Goal: Complete application form: Complete application form

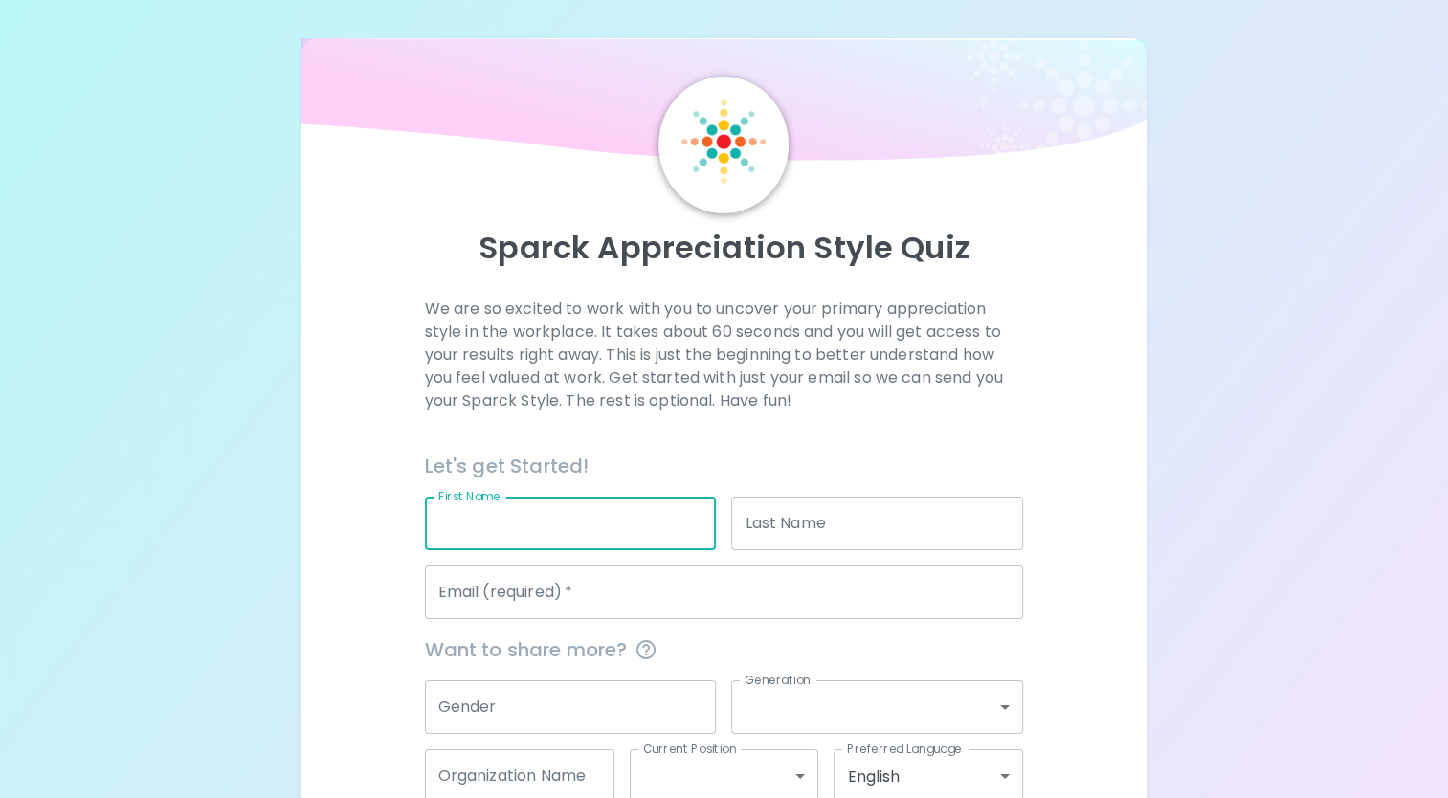
click at [569, 526] on input "First Name" at bounding box center [571, 524] width 292 height 54
type input "[PERSON_NAME]"
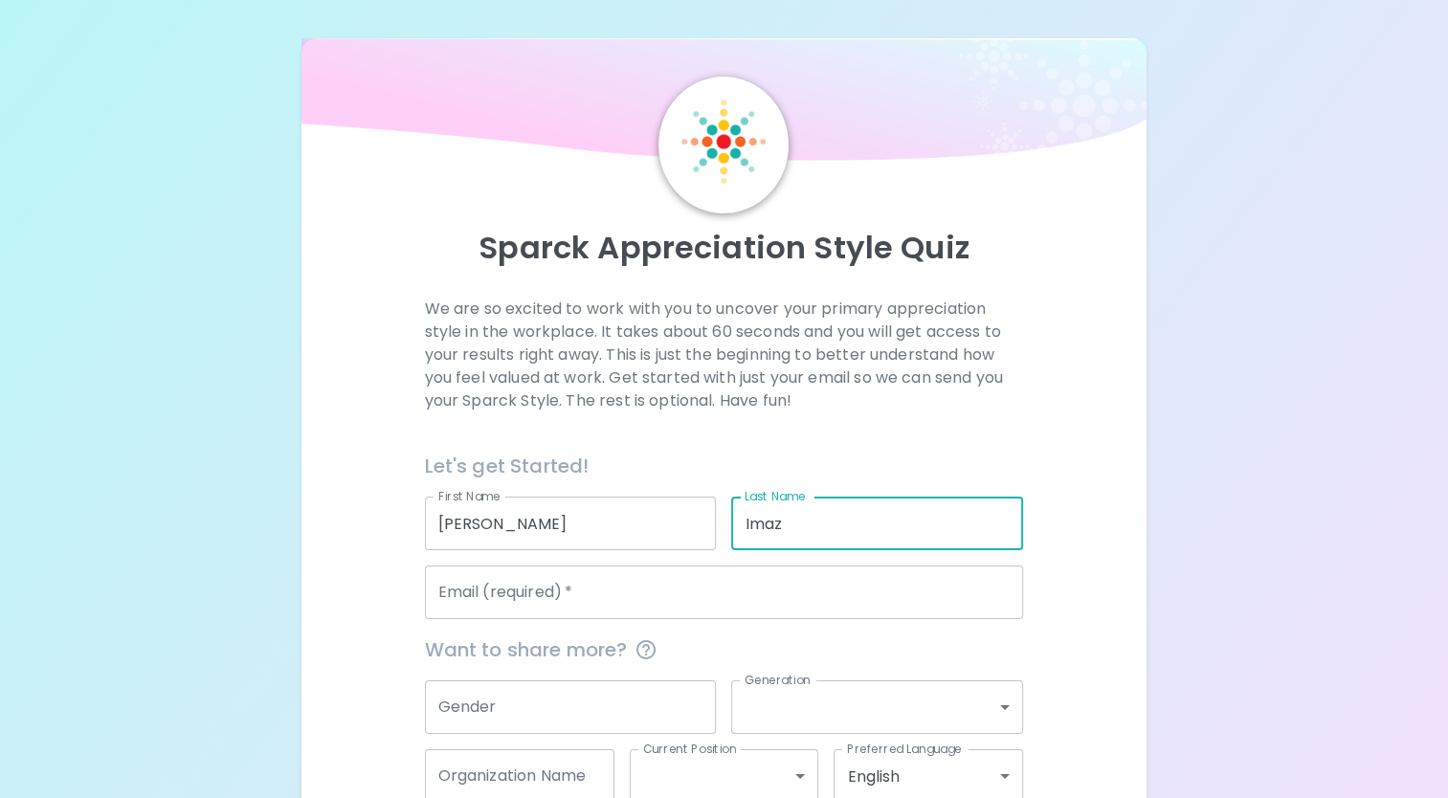
type input "Imaz"
click at [513, 612] on input "Email (required)   *" at bounding box center [724, 593] width 599 height 54
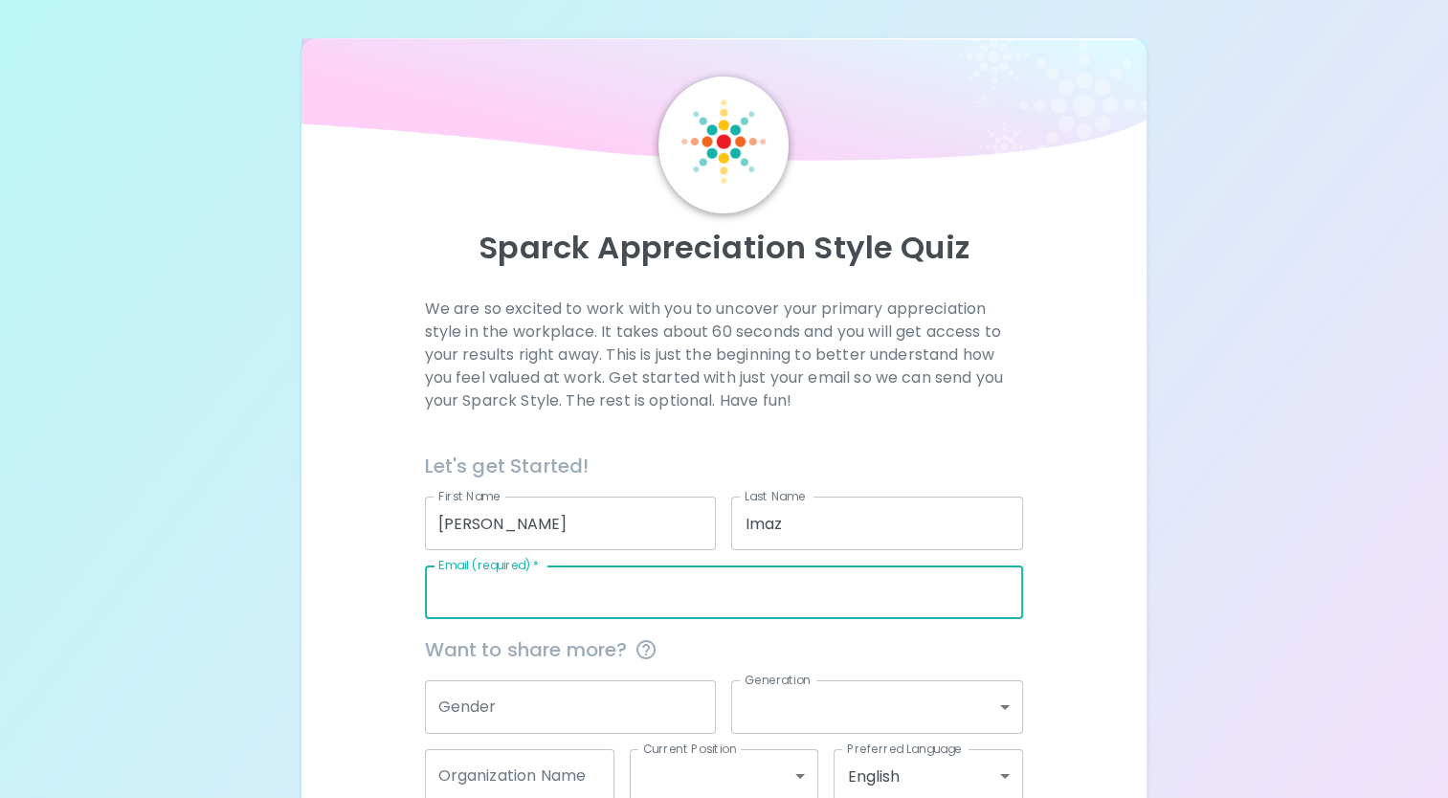
type input "[PERSON_NAME][EMAIL_ADDRESS][DOMAIN_NAME]"
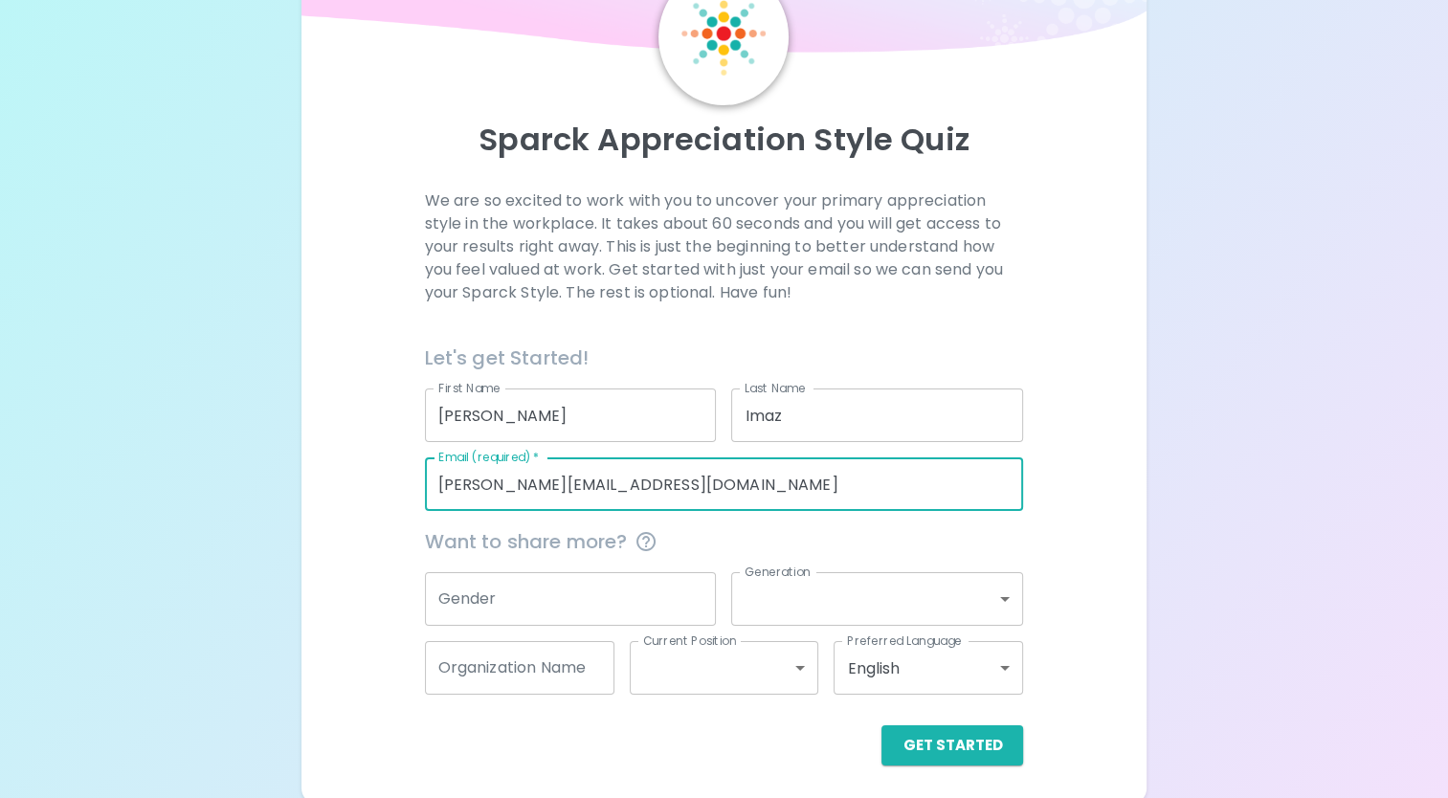
scroll to position [113, 0]
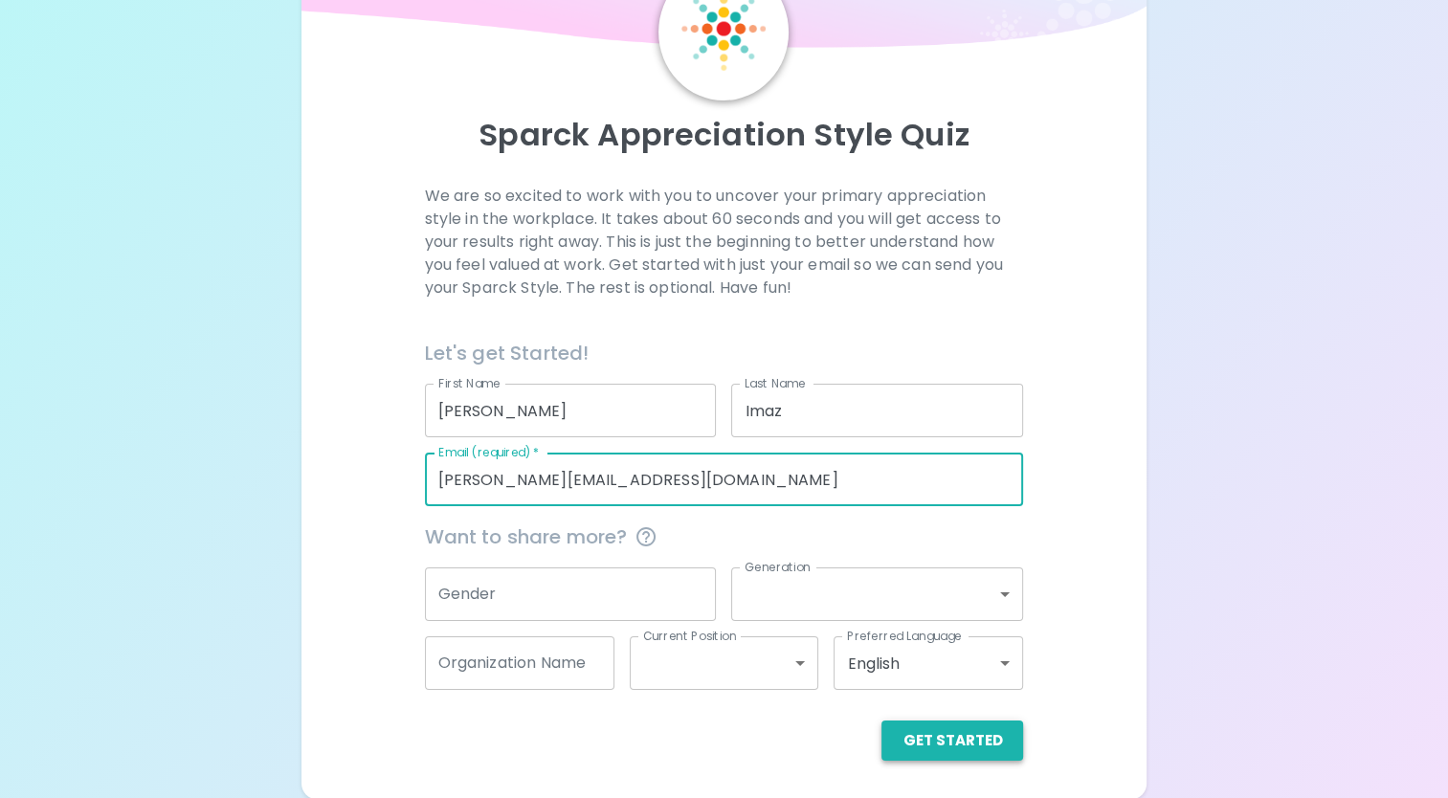
click at [947, 741] on button "Get Started" at bounding box center [952, 741] width 142 height 40
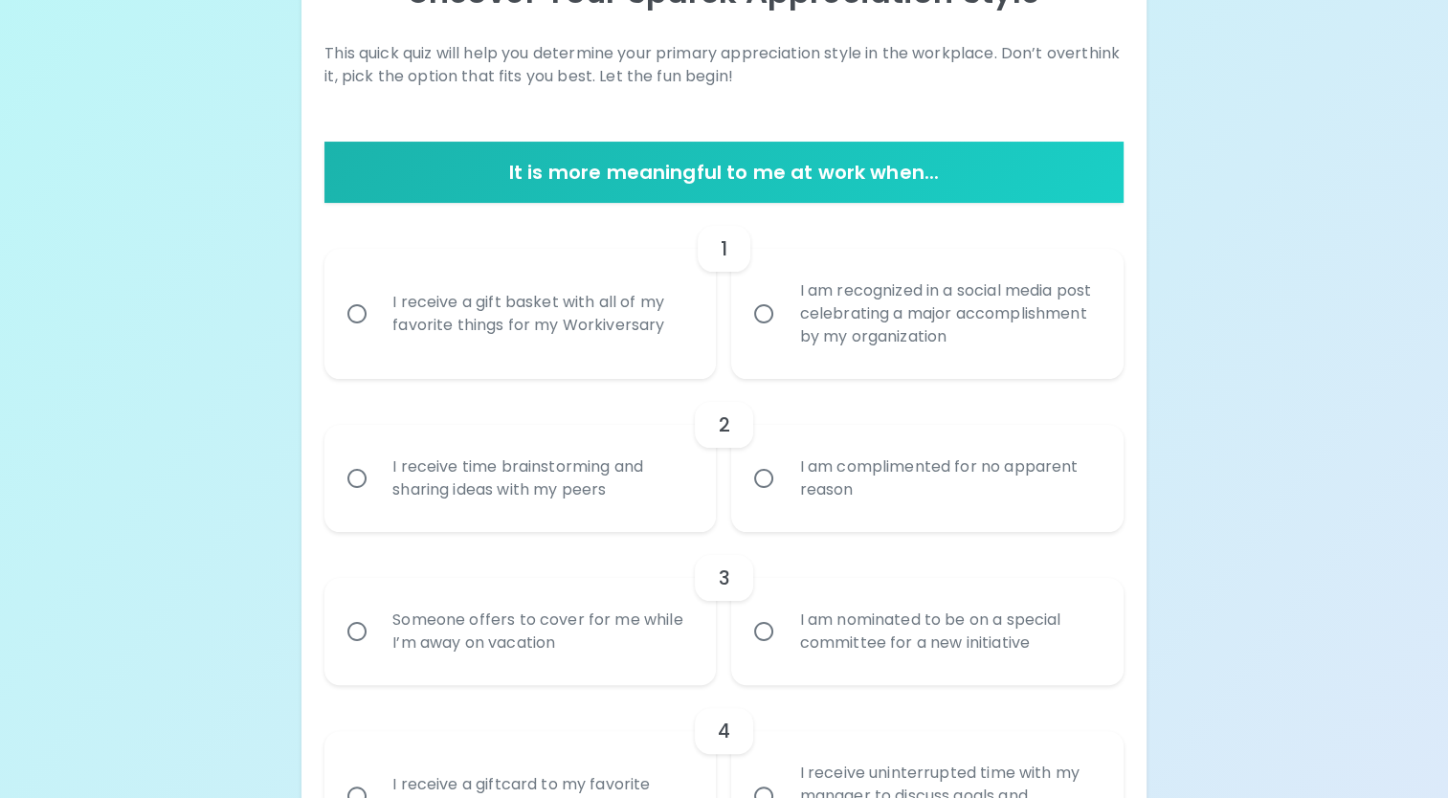
scroll to position [209, 0]
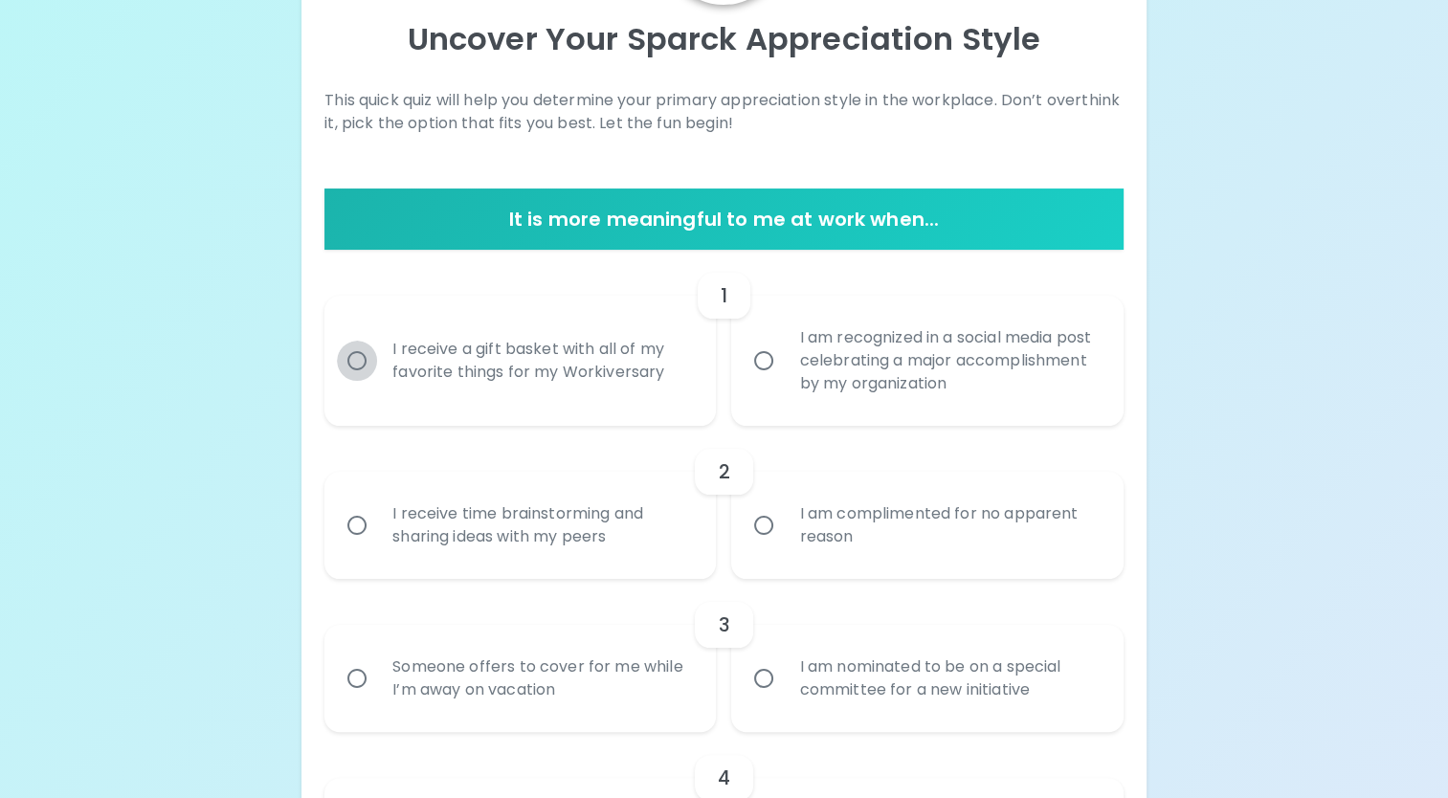
click at [355, 364] on input "I receive a gift basket with all of my favorite things for my Workiversary" at bounding box center [357, 361] width 40 height 40
radio input "true"
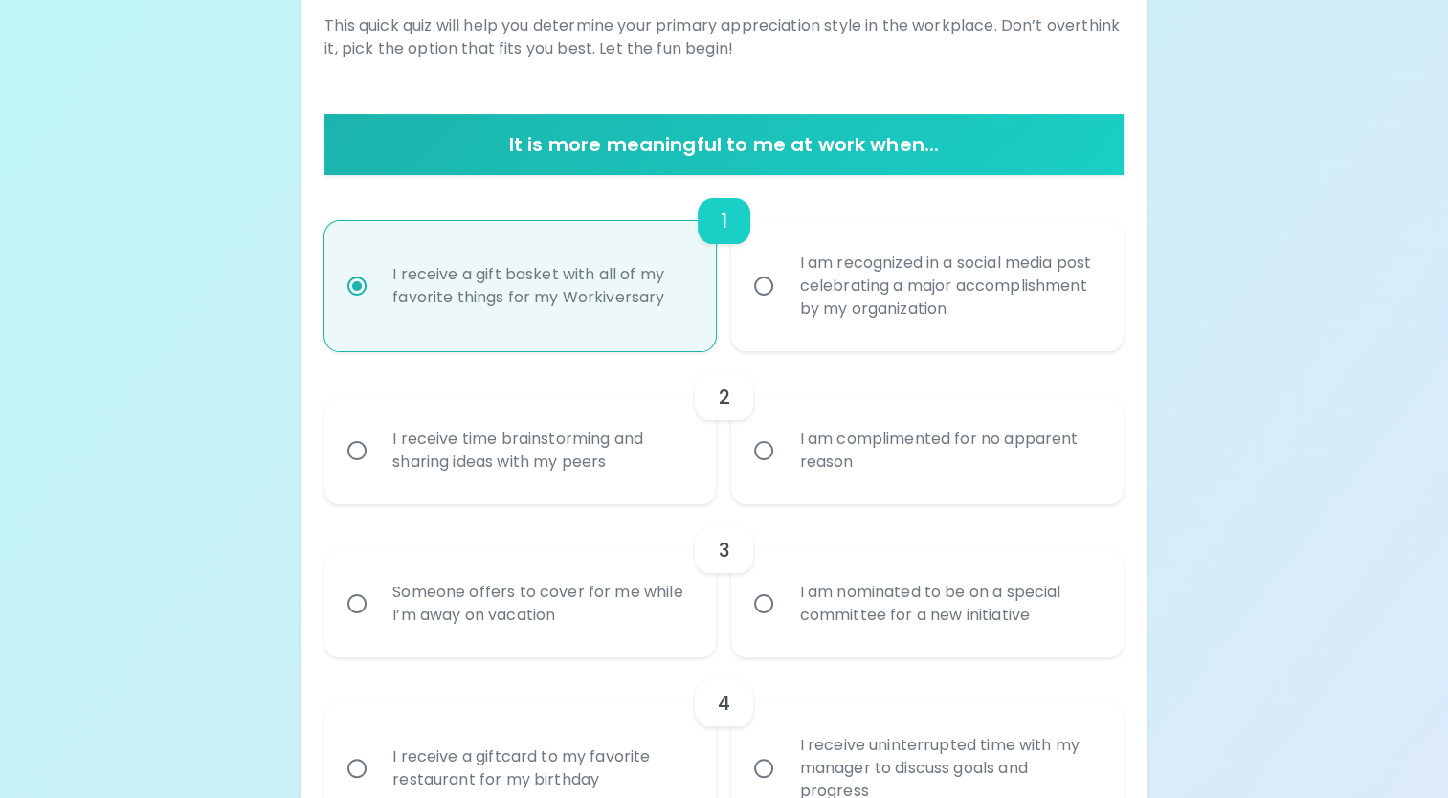
scroll to position [362, 0]
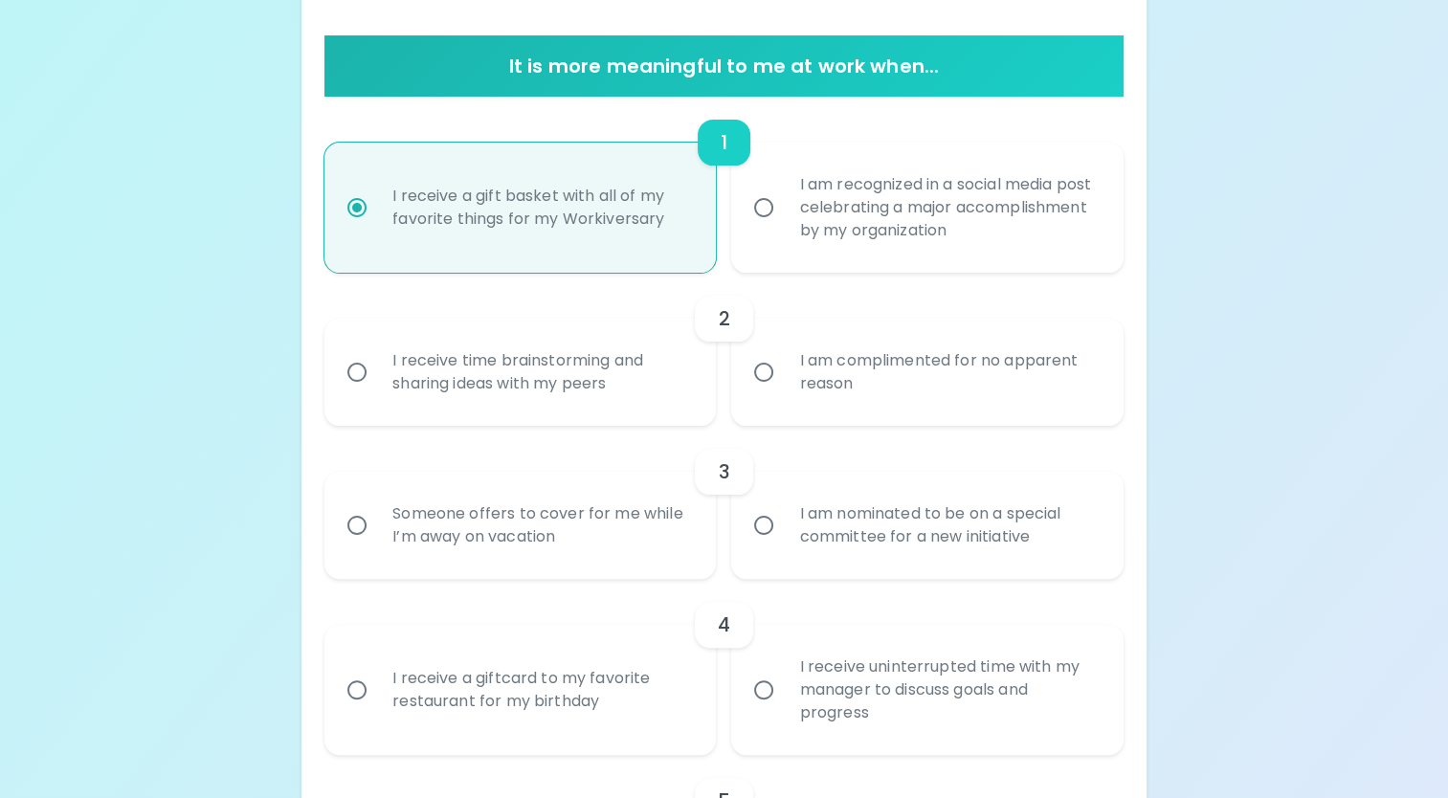
click at [356, 373] on input "I receive time brainstorming and sharing ideas with my peers" at bounding box center [357, 372] width 40 height 40
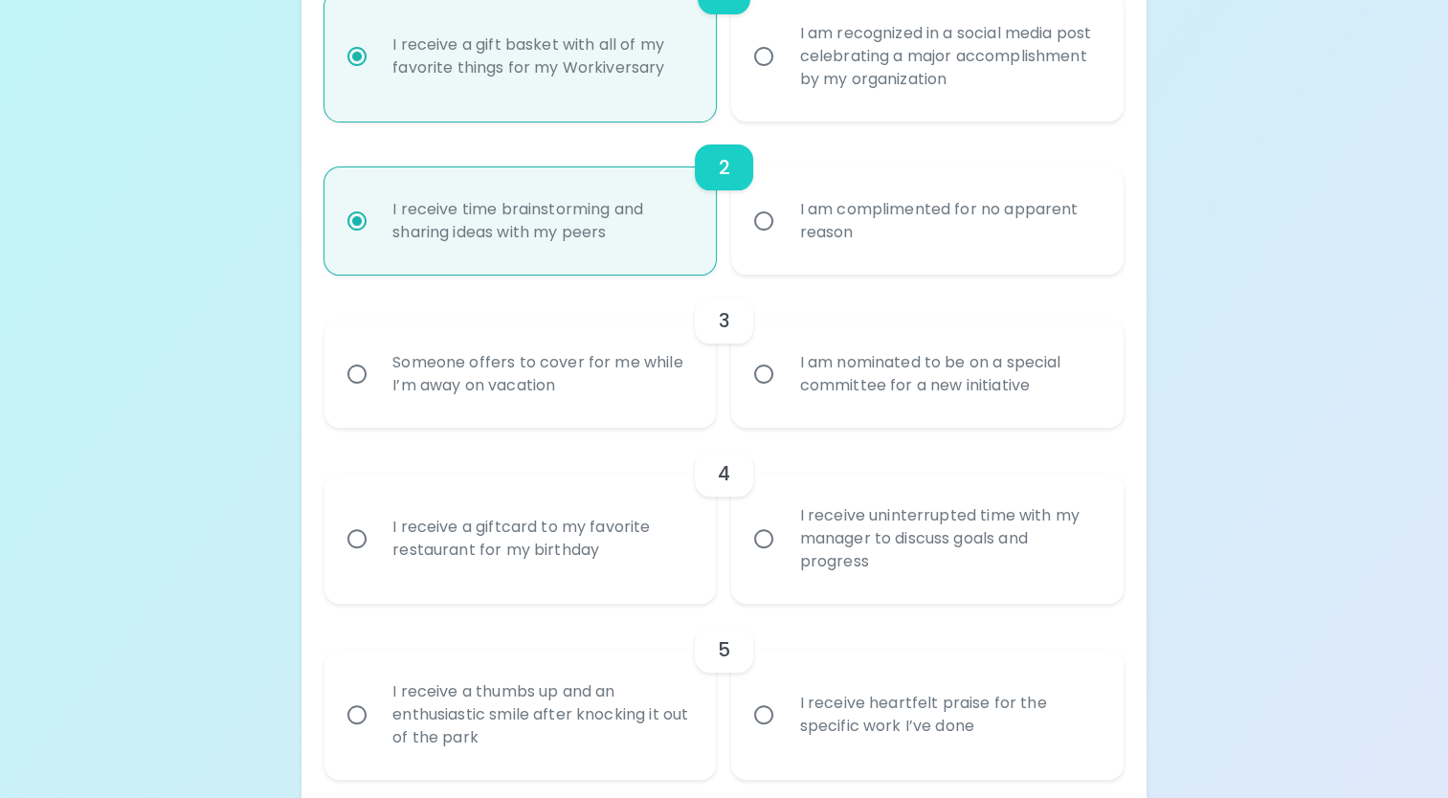
scroll to position [515, 0]
radio input "true"
click at [767, 385] on input "I am nominated to be on a special committee for a new initiative" at bounding box center [764, 372] width 40 height 40
radio input "false"
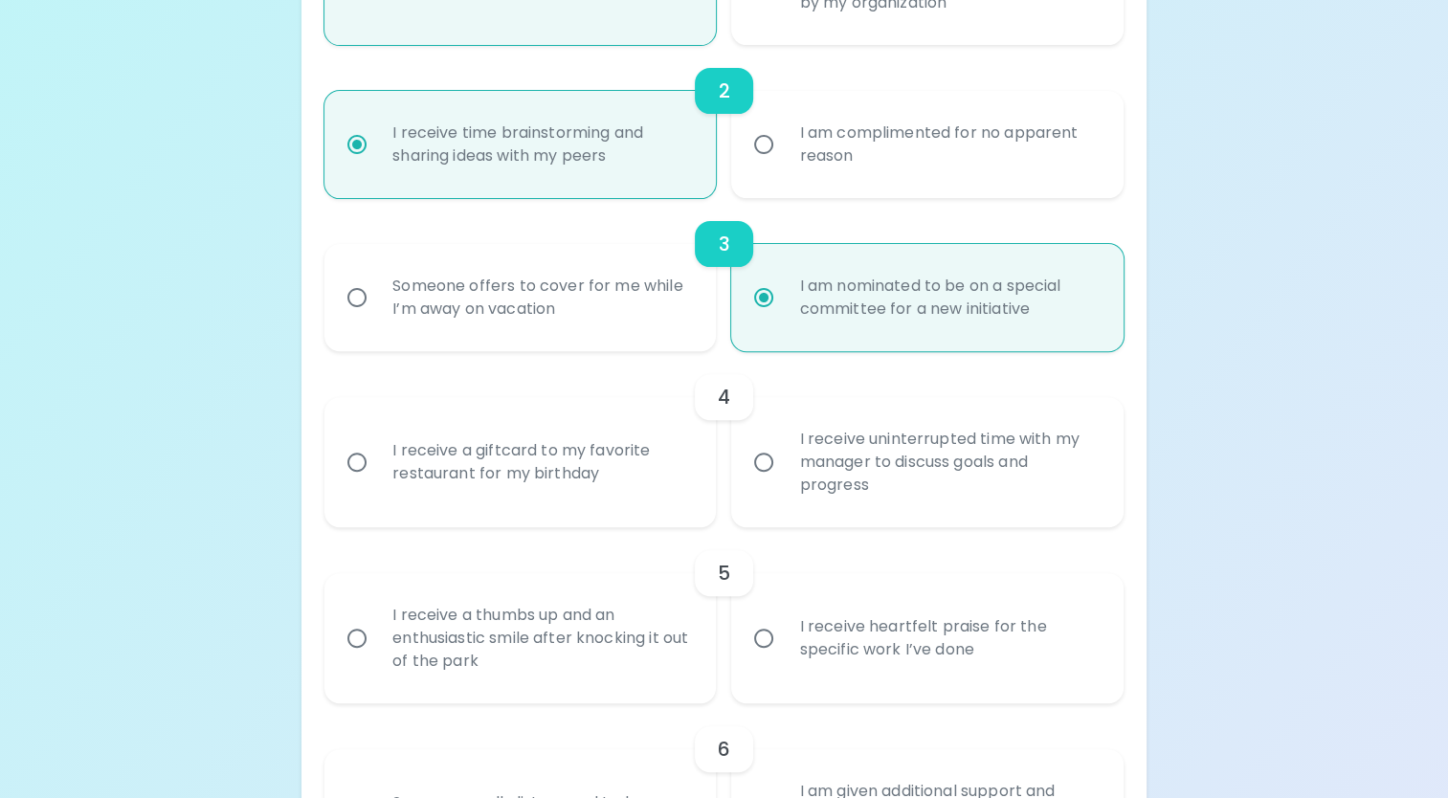
scroll to position [668, 0]
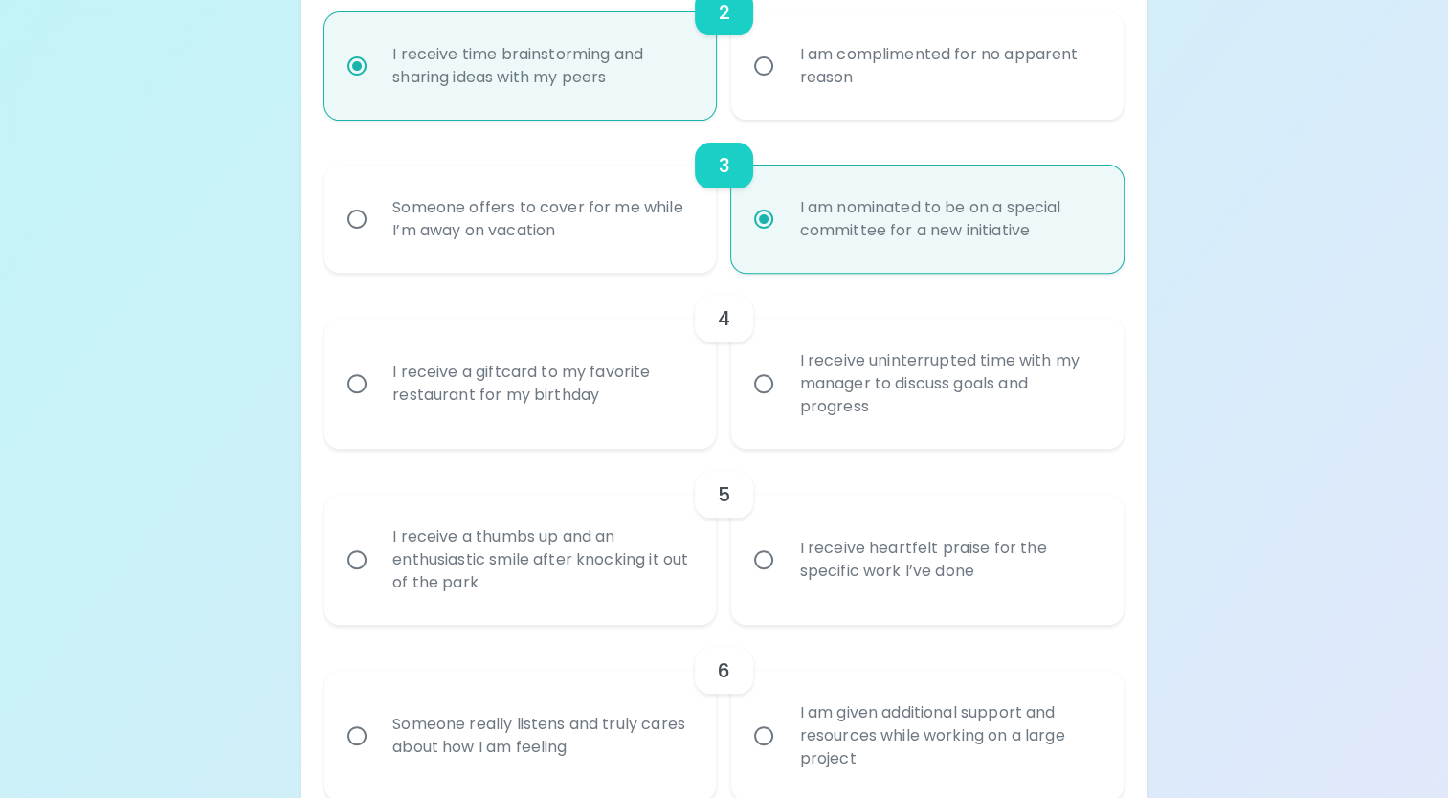
radio input "true"
click at [764, 384] on input "I receive uninterrupted time with my manager to discuss goals and progress" at bounding box center [764, 384] width 40 height 40
radio input "false"
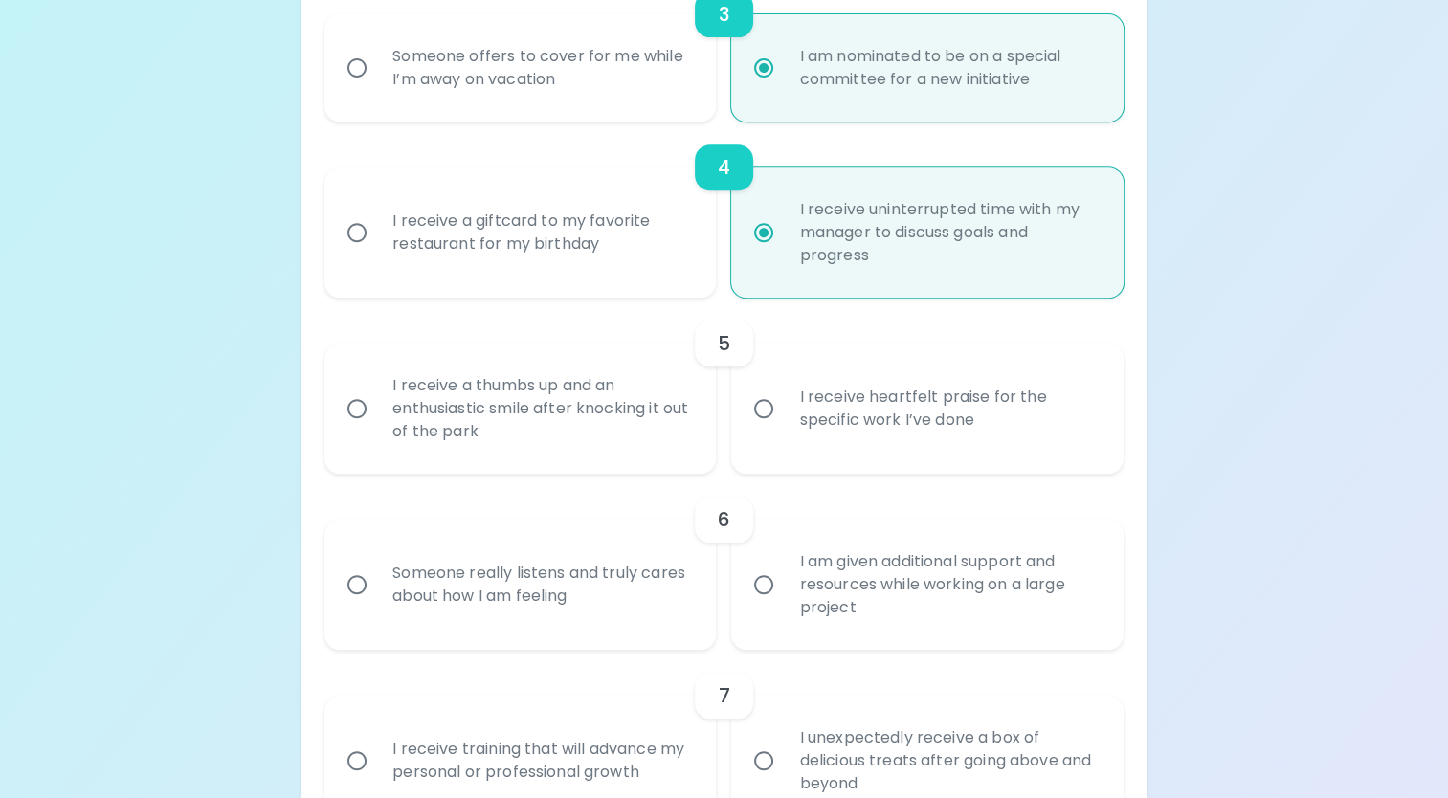
scroll to position [821, 0]
radio input "true"
click at [614, 412] on div "I receive a thumbs up and an enthusiastic smile after knocking it out of the pa…" at bounding box center [541, 406] width 328 height 115
click at [377, 412] on input "I receive a thumbs up and an enthusiastic smile after knocking it out of the pa…" at bounding box center [357, 407] width 40 height 40
radio input "false"
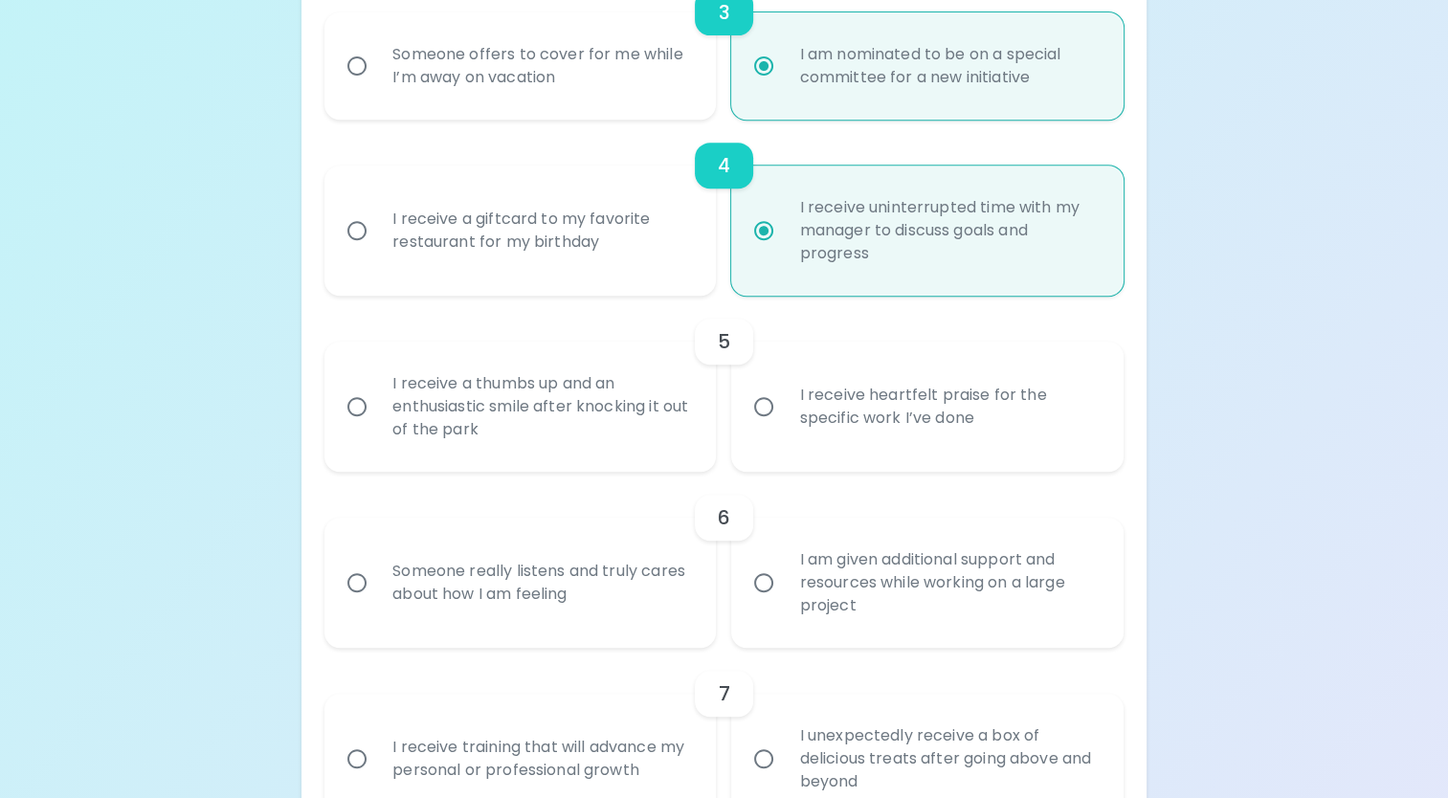
radio input "false"
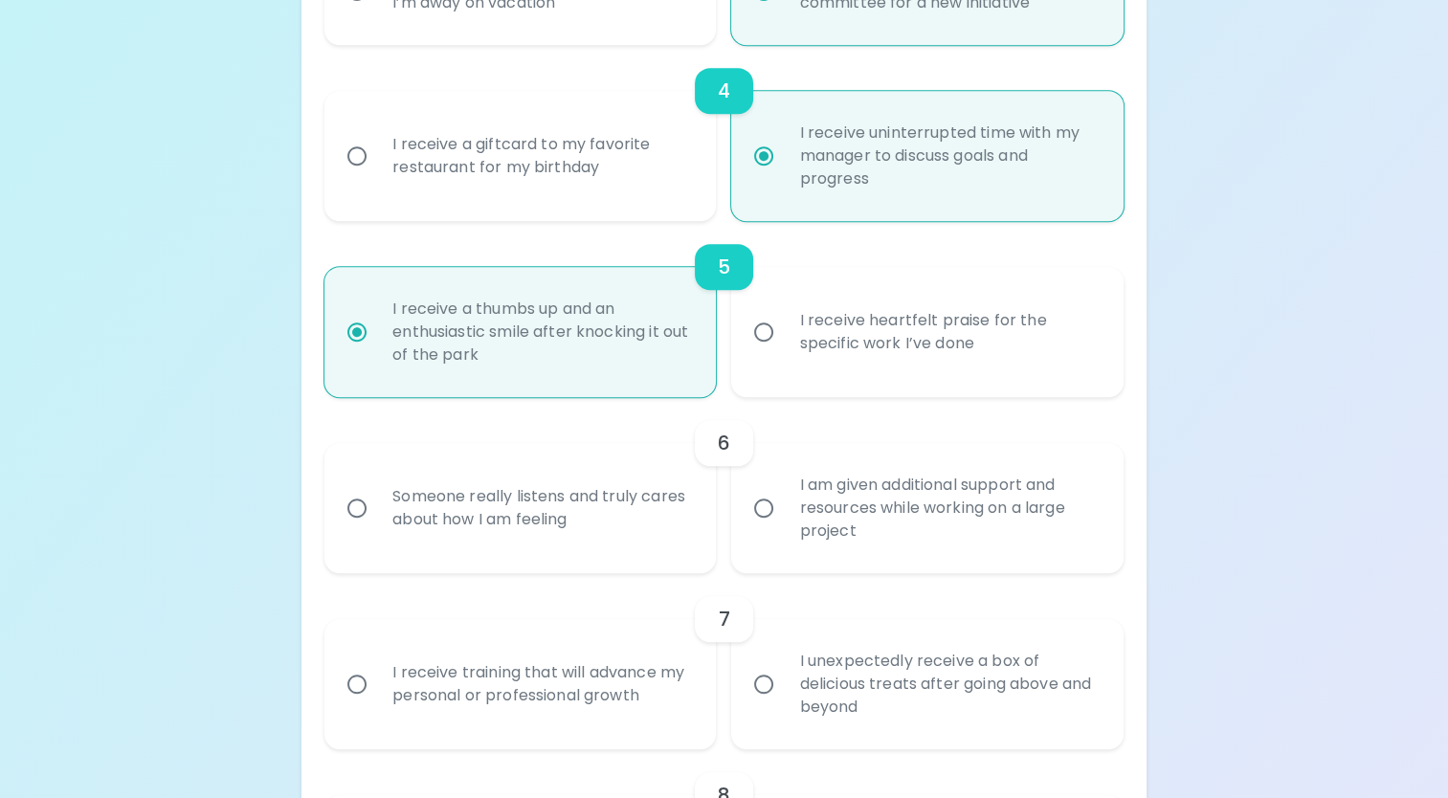
scroll to position [974, 0]
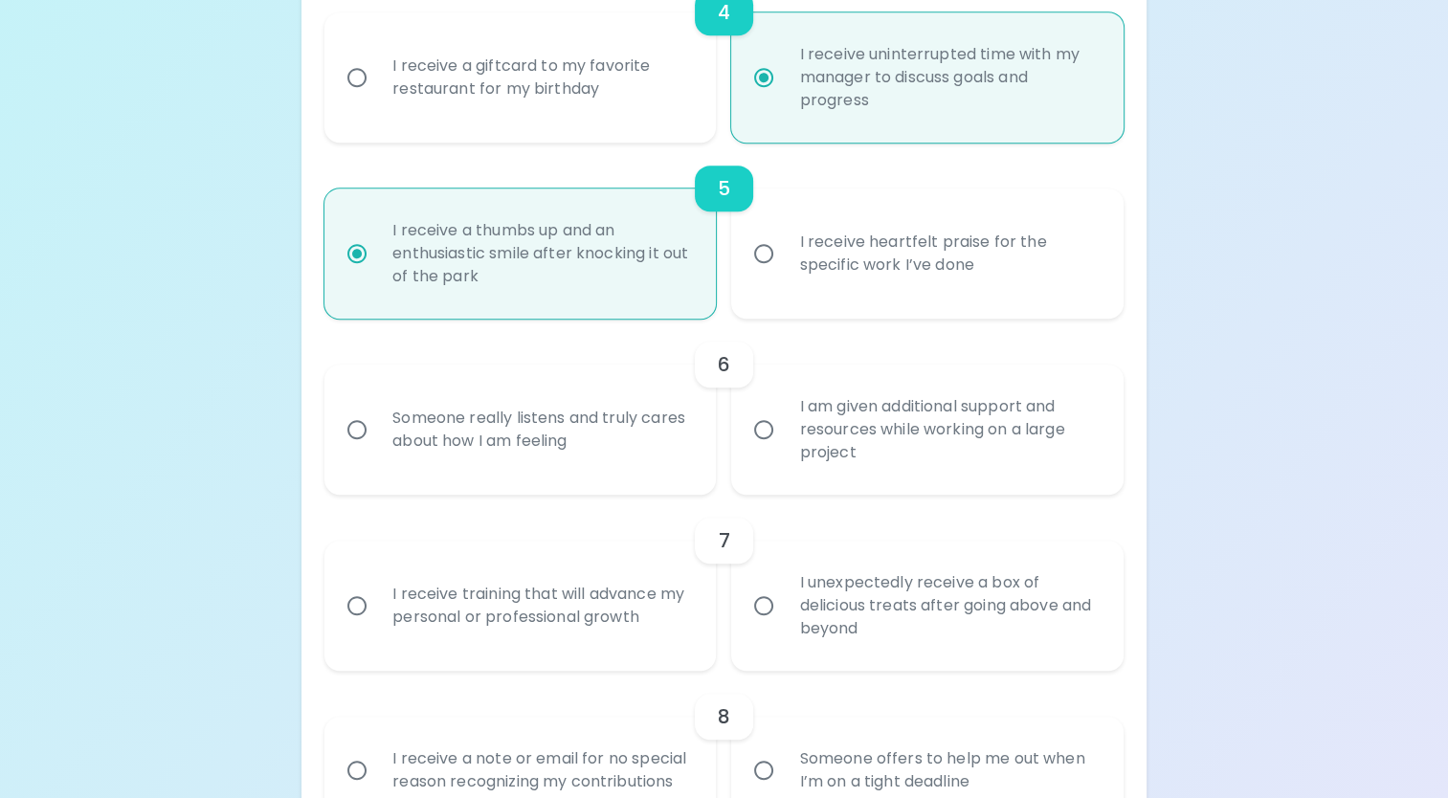
radio input "true"
click at [750, 431] on input "I am given additional support and resources while working on a large project" at bounding box center [764, 430] width 40 height 40
radio input "false"
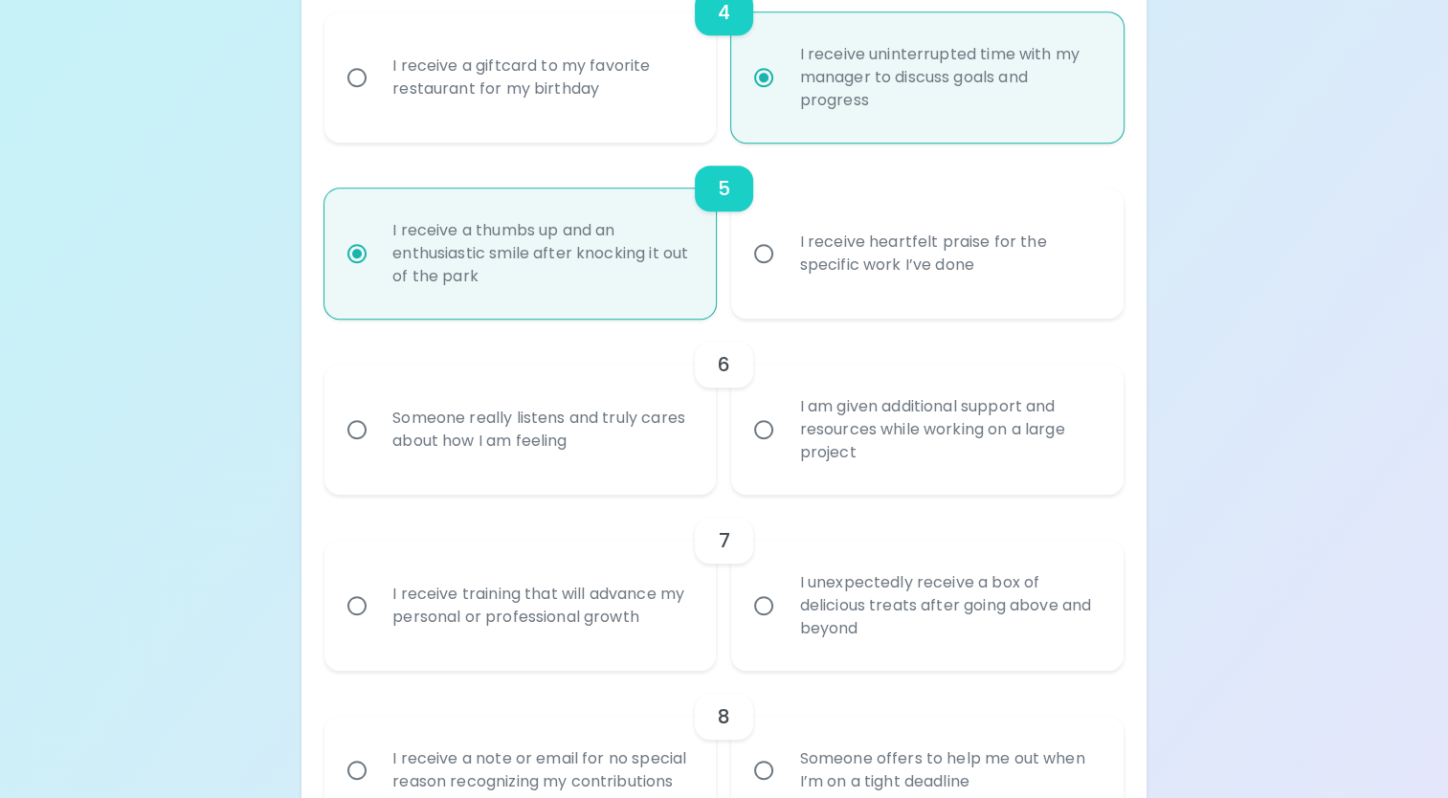
radio input "false"
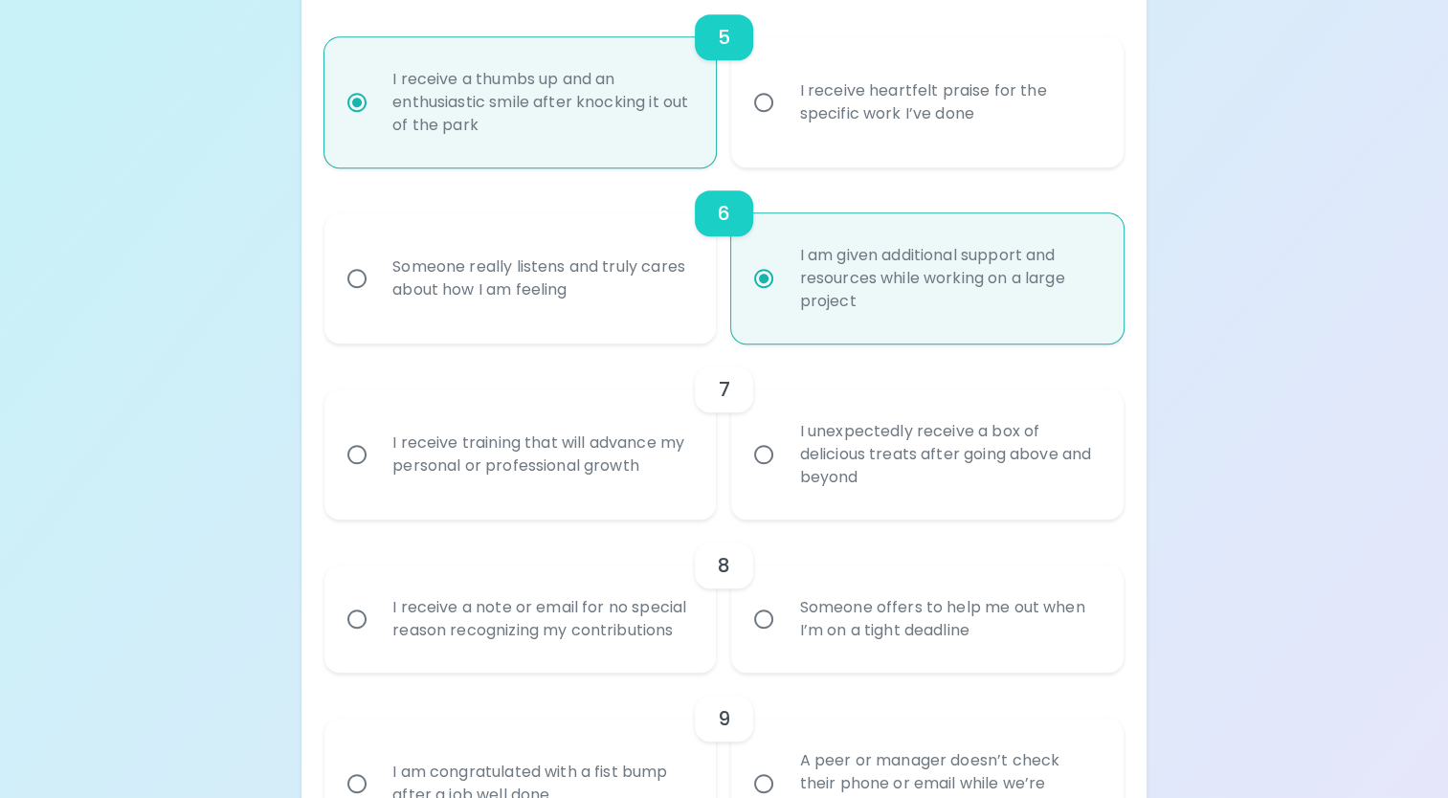
scroll to position [1127, 0]
radio input "true"
click at [601, 469] on div "I receive training that will advance my personal or professional growth" at bounding box center [541, 453] width 328 height 92
click at [377, 469] on input "I receive training that will advance my personal or professional growth" at bounding box center [357, 453] width 40 height 40
radio input "false"
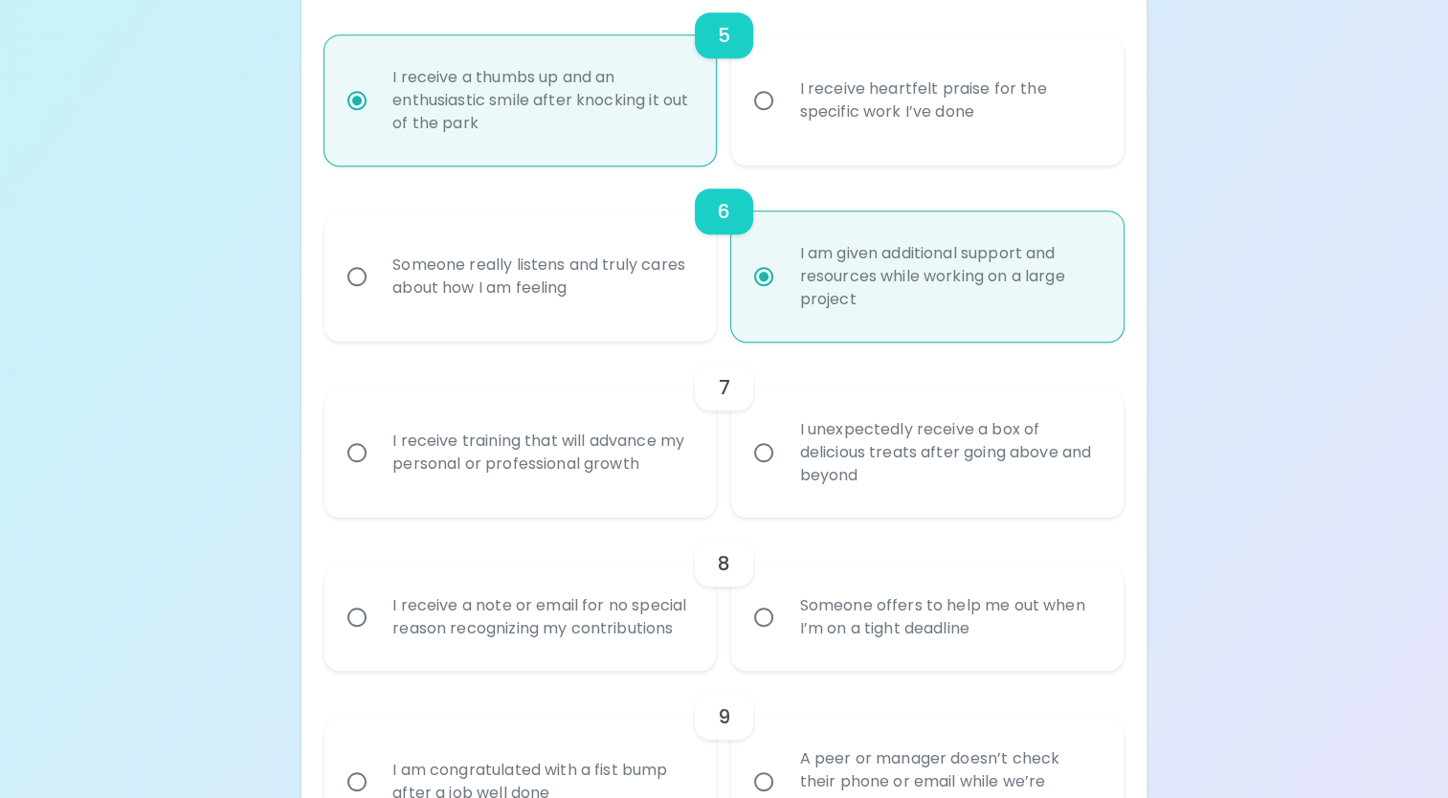
radio input "false"
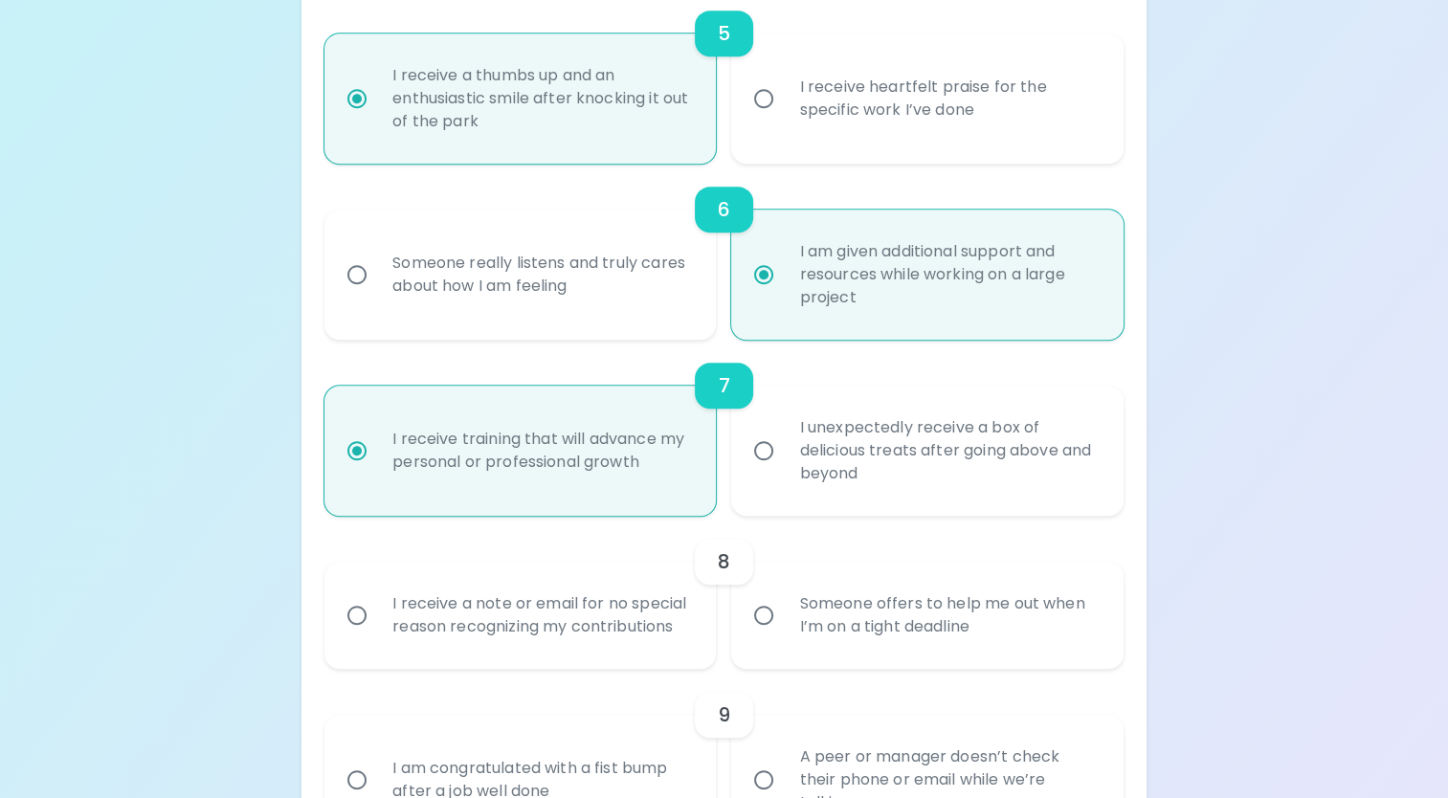
scroll to position [1281, 0]
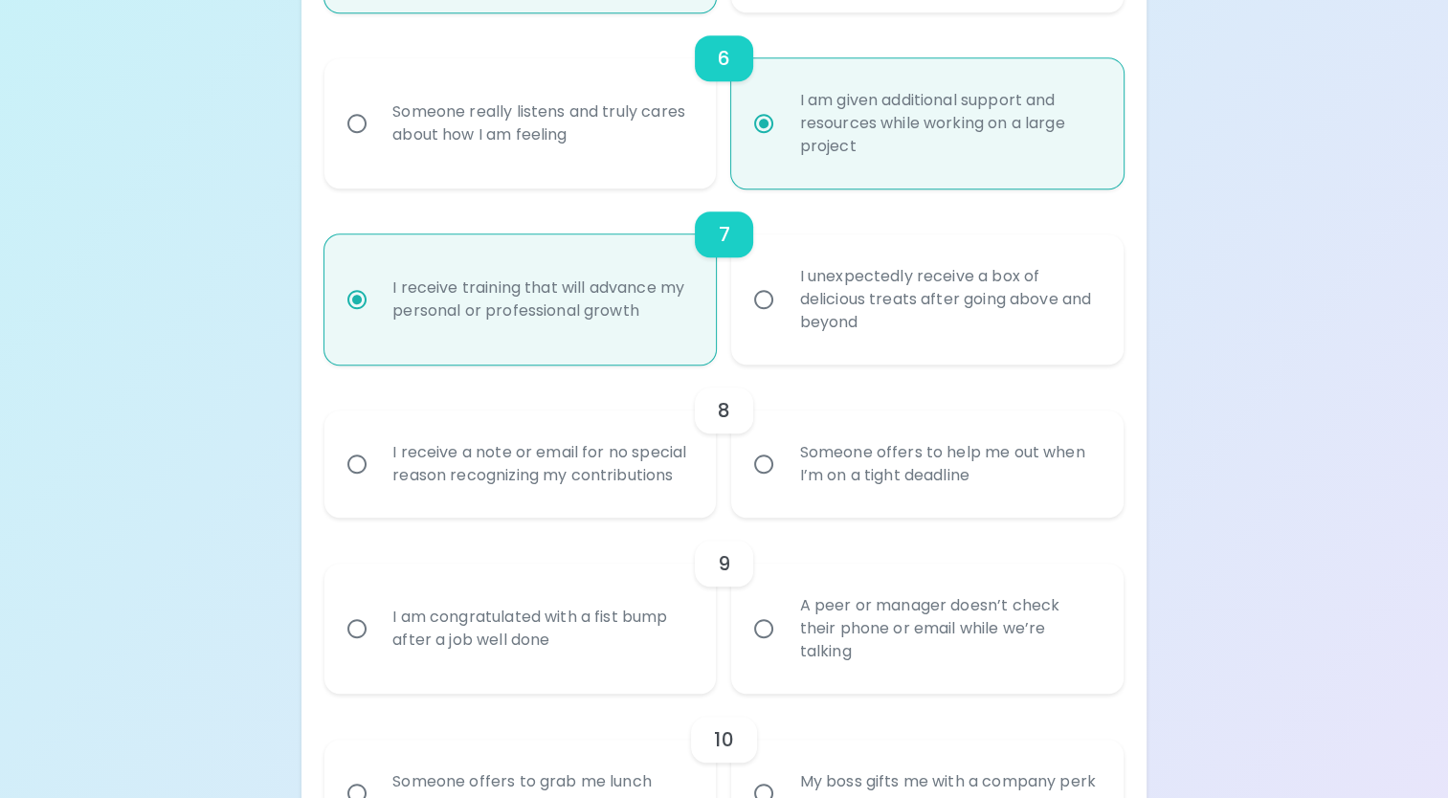
radio input "true"
click at [761, 463] on input "Someone offers to help me out when I’m on a tight deadline" at bounding box center [764, 464] width 40 height 40
radio input "false"
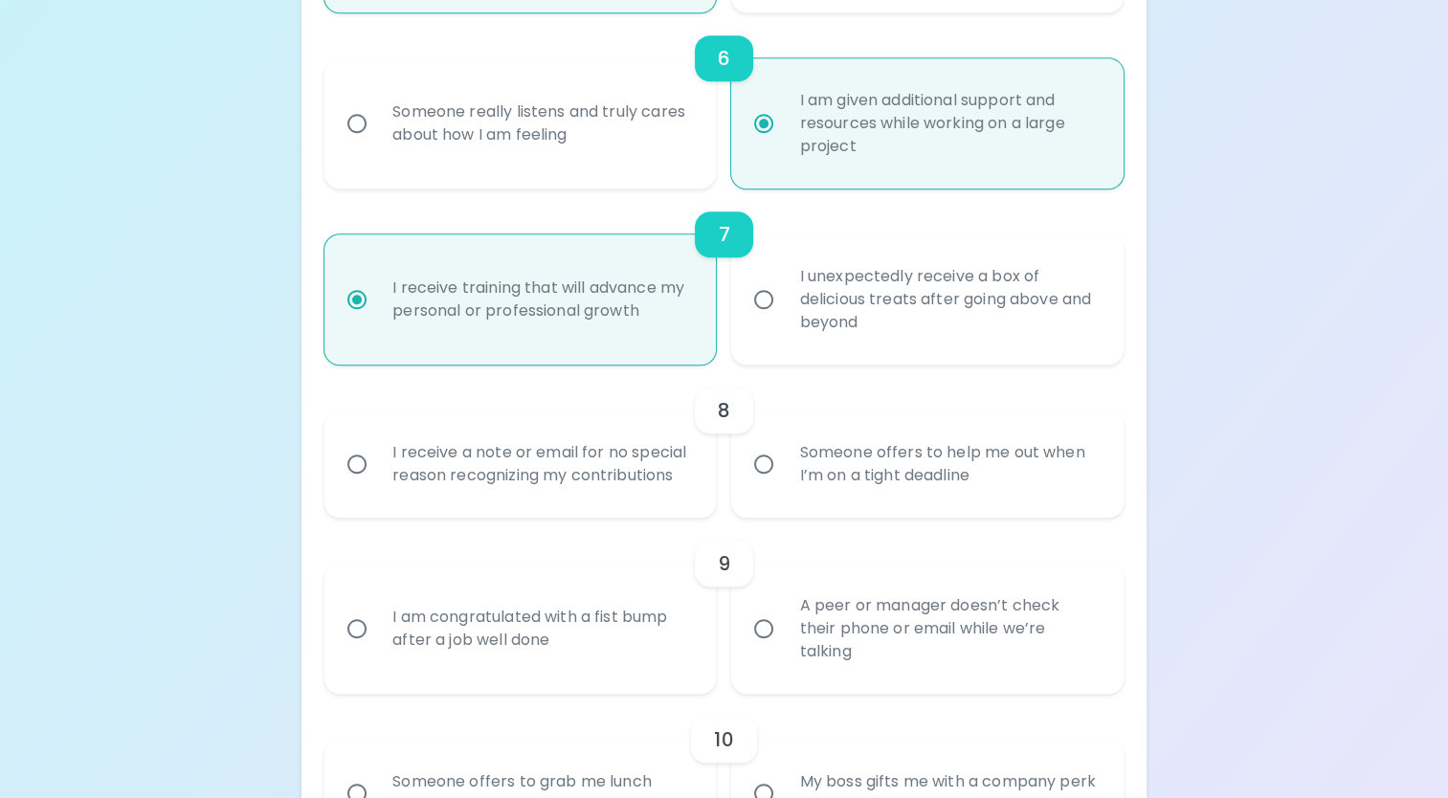
radio input "false"
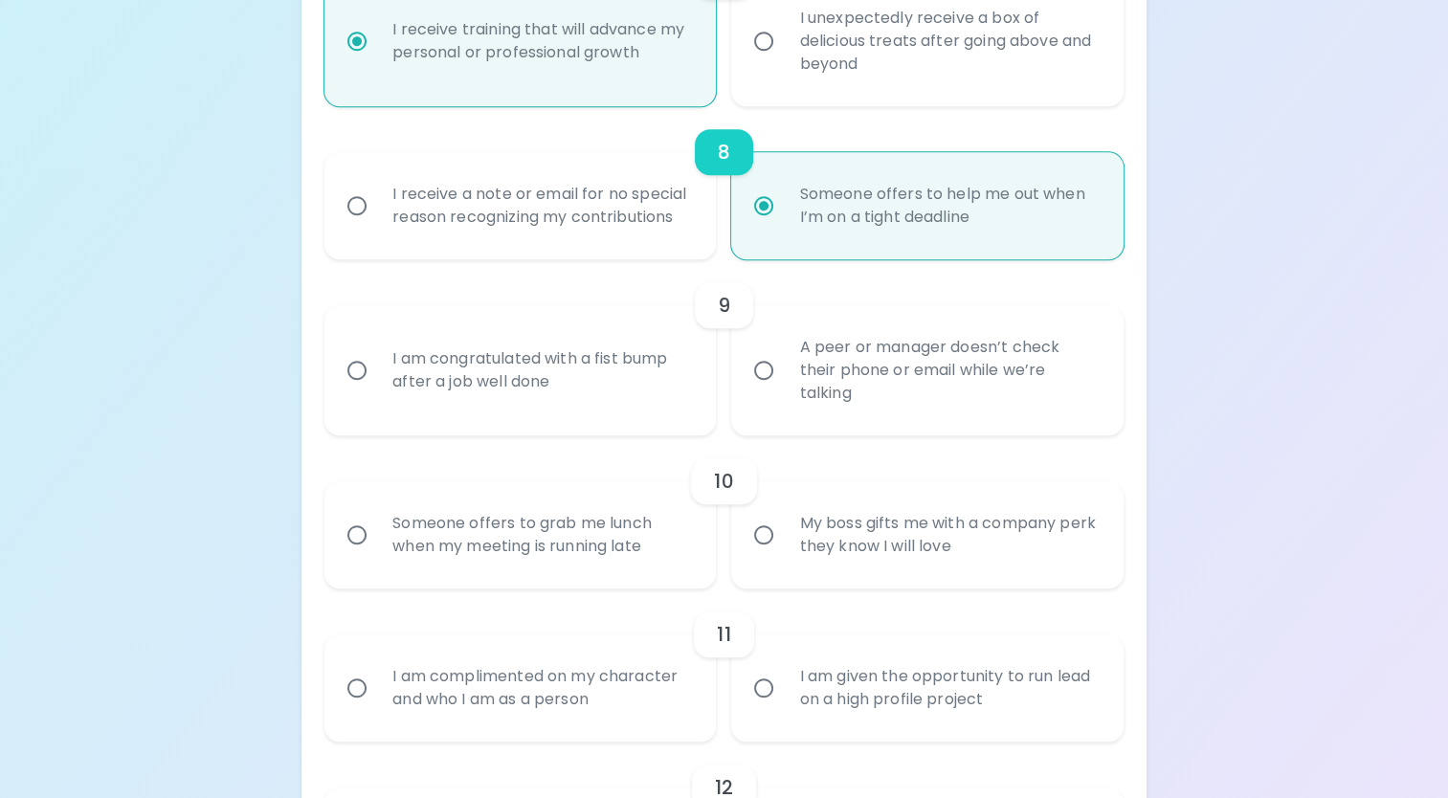
scroll to position [1625, 0]
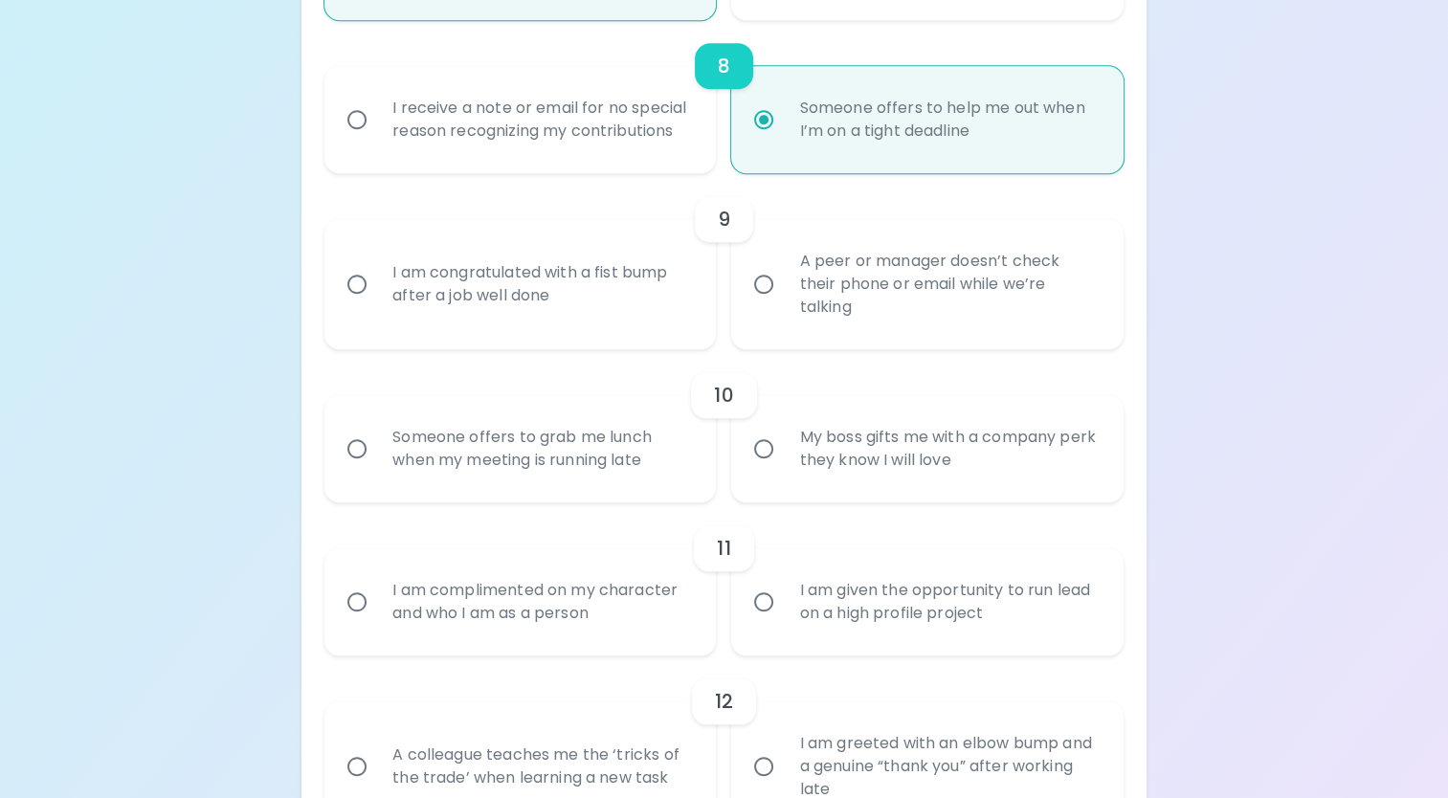
radio input "true"
click at [563, 294] on div "I am congratulated with a fist bump after a job well done" at bounding box center [541, 284] width 328 height 92
click at [377, 294] on input "I am congratulated with a fist bump after a job well done" at bounding box center [357, 284] width 40 height 40
radio input "false"
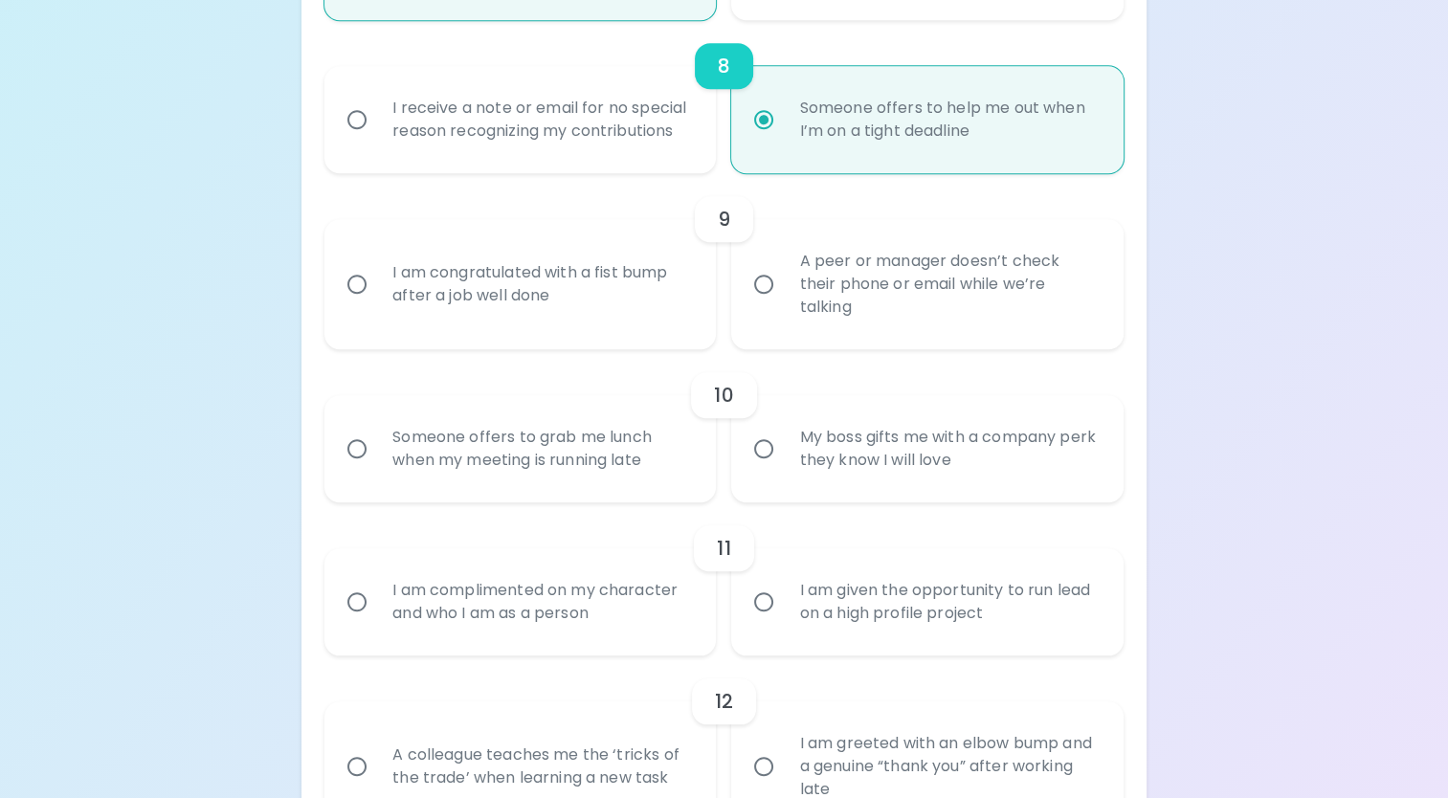
radio input "false"
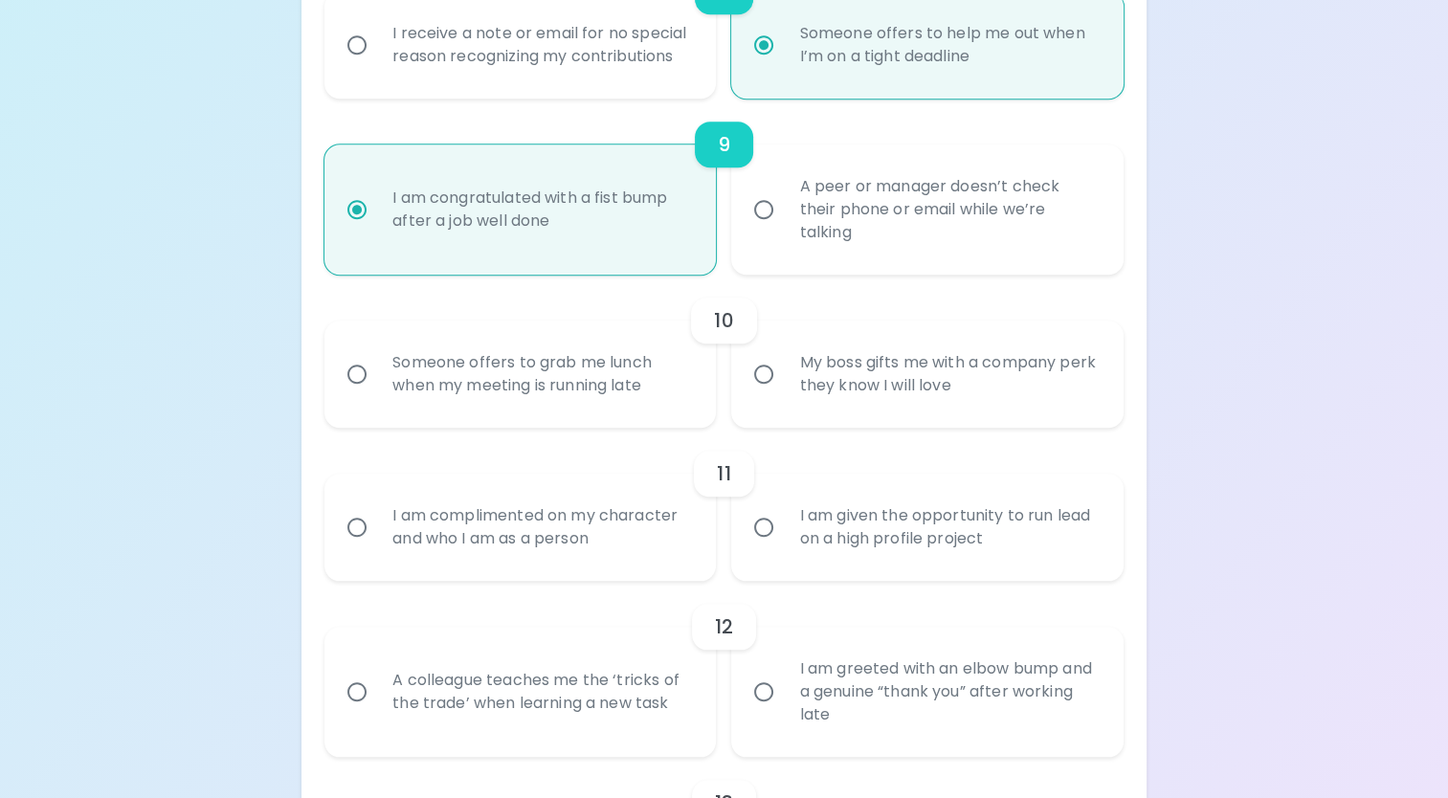
scroll to position [1778, 0]
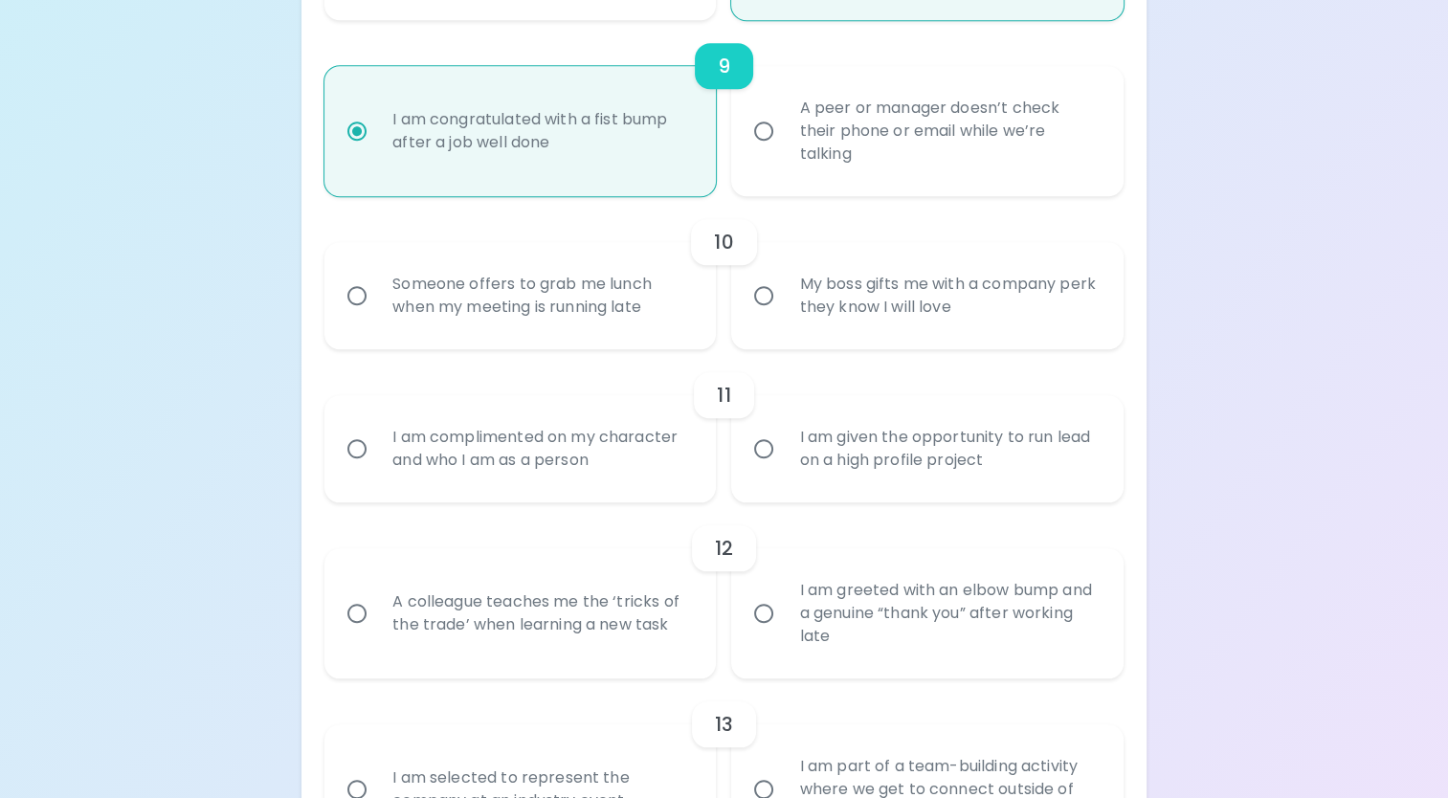
radio input "true"
click at [661, 313] on div "Someone offers to grab me lunch when my meeting is running late" at bounding box center [541, 296] width 328 height 92
click at [377, 313] on input "Someone offers to grab me lunch when my meeting is running late" at bounding box center [357, 296] width 40 height 40
radio input "false"
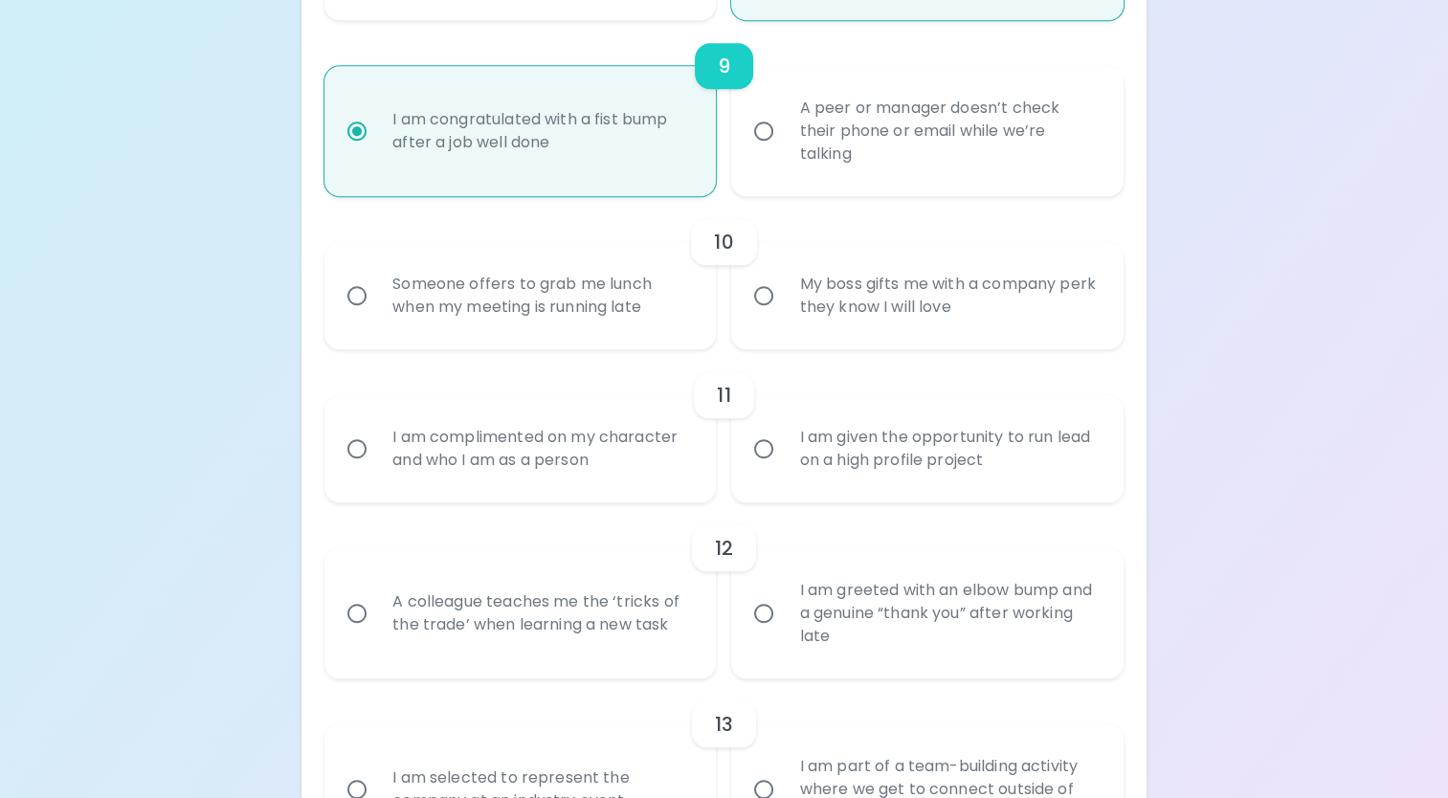
radio input "false"
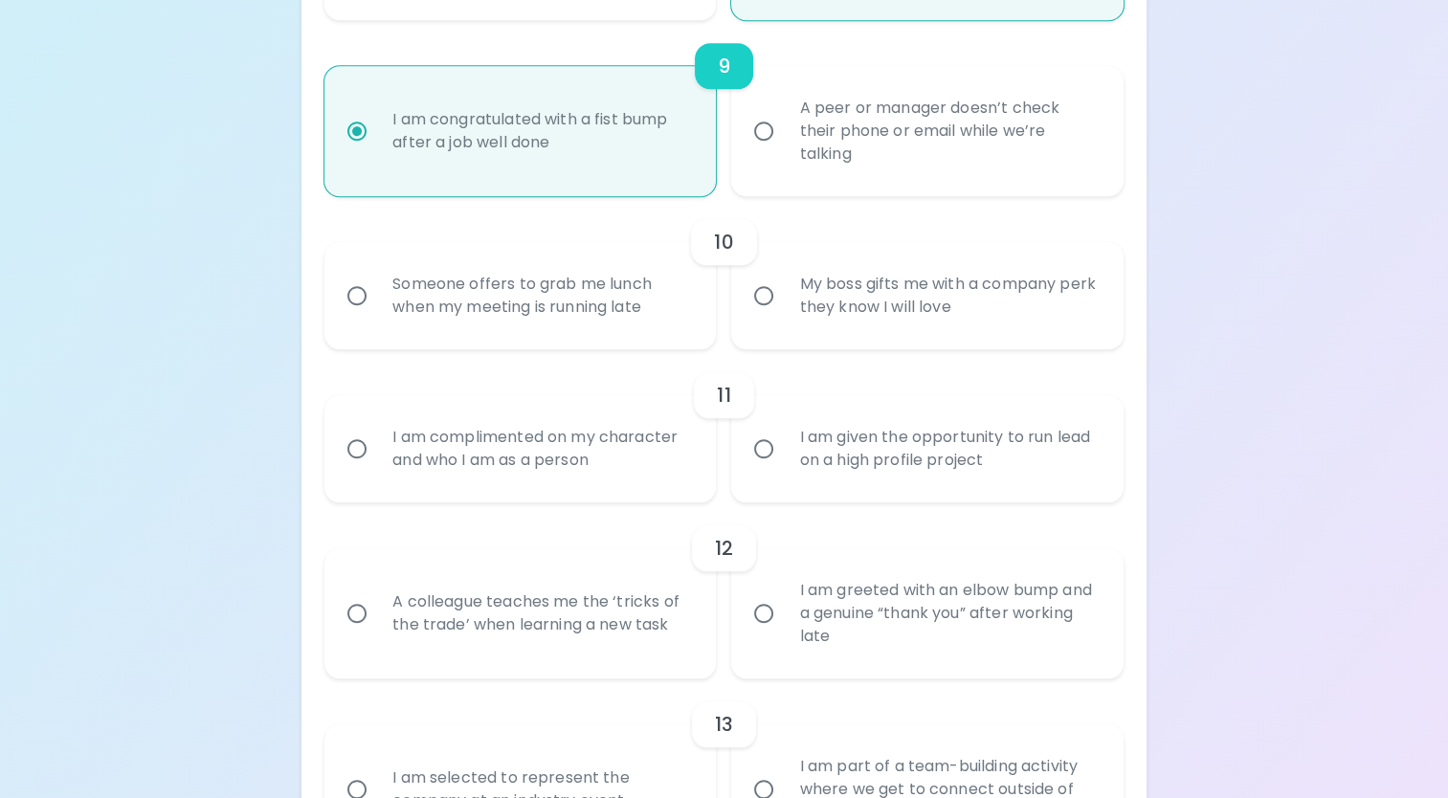
radio input "false"
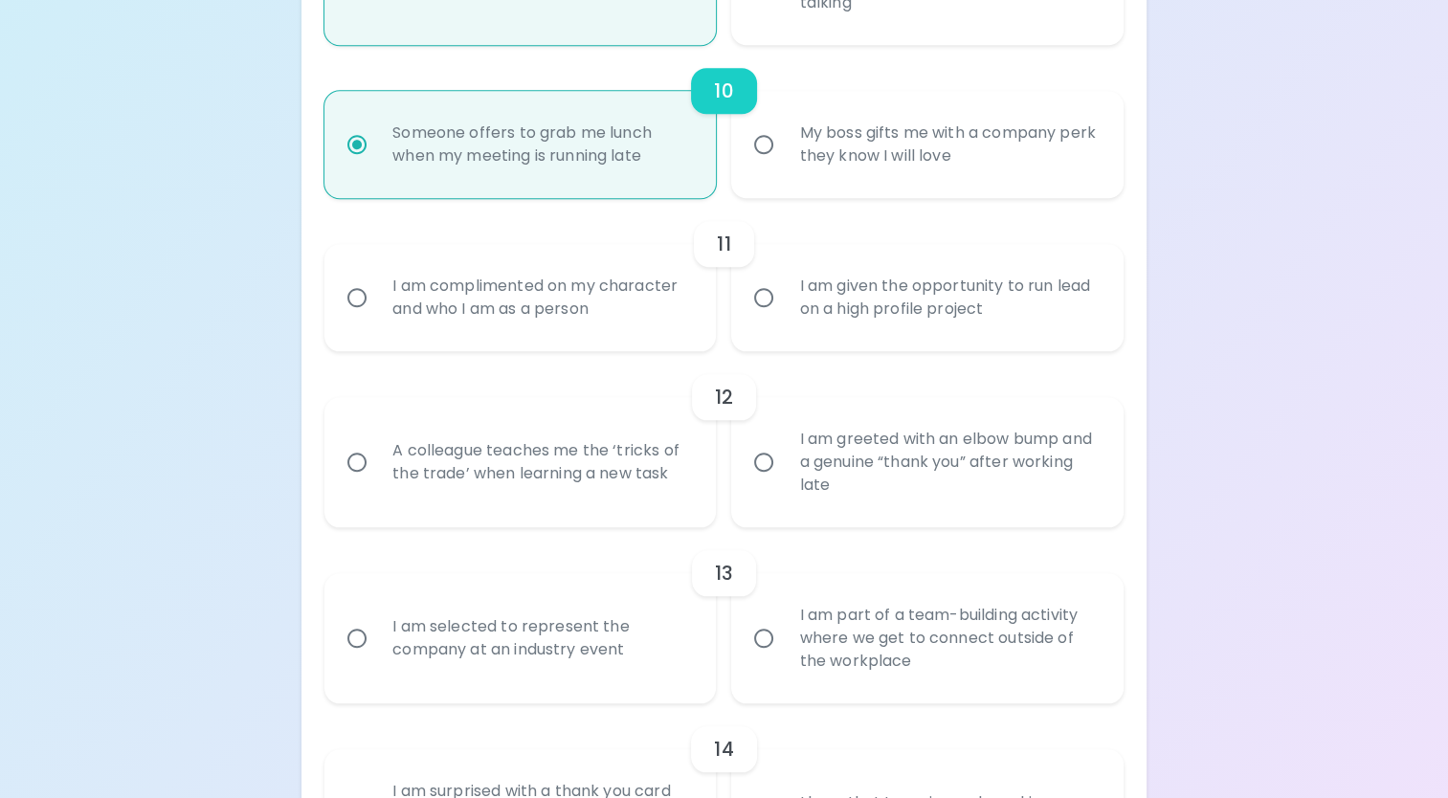
scroll to position [1931, 0]
radio input "true"
click at [767, 303] on input "I am given the opportunity to run lead on a high profile project" at bounding box center [764, 296] width 40 height 40
radio input "false"
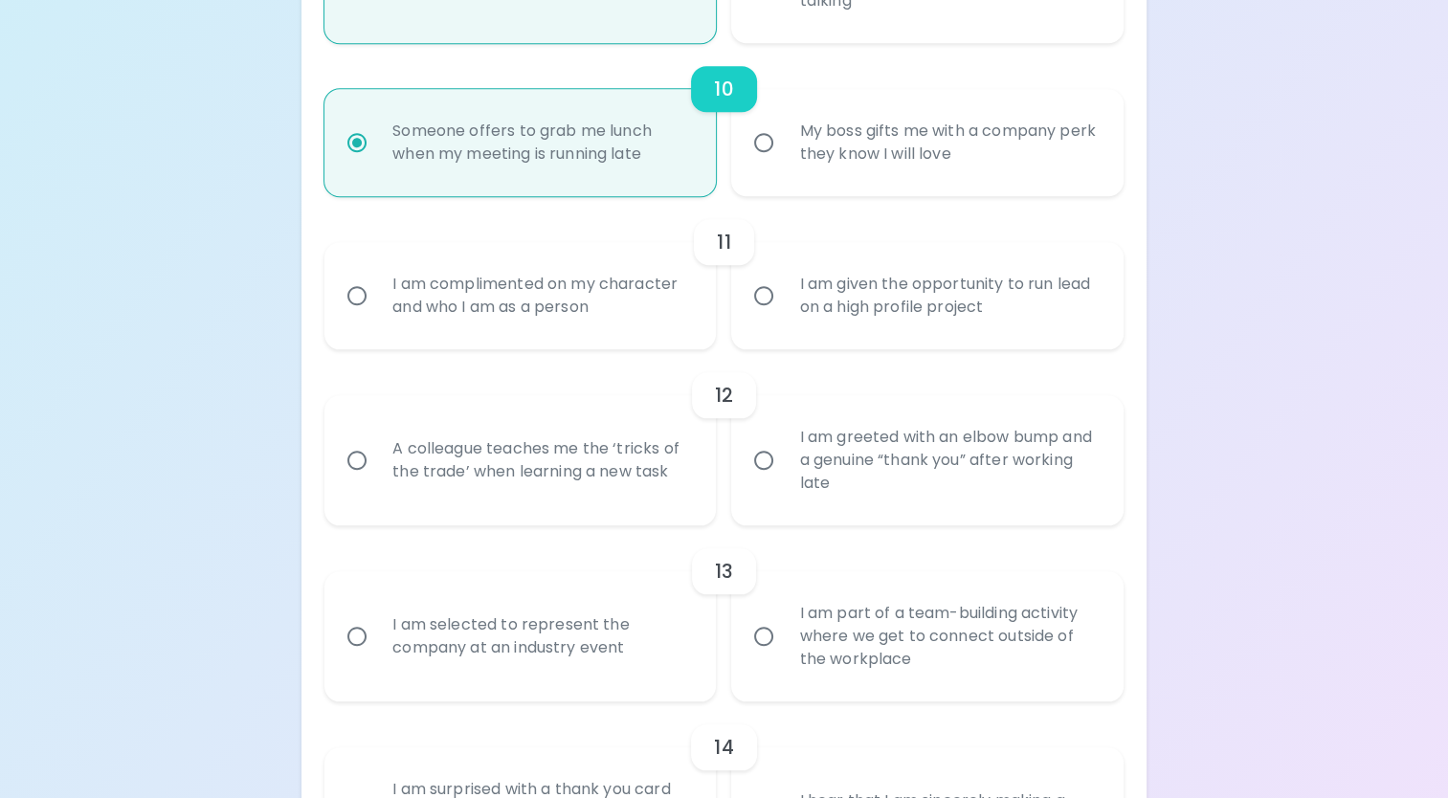
radio input "false"
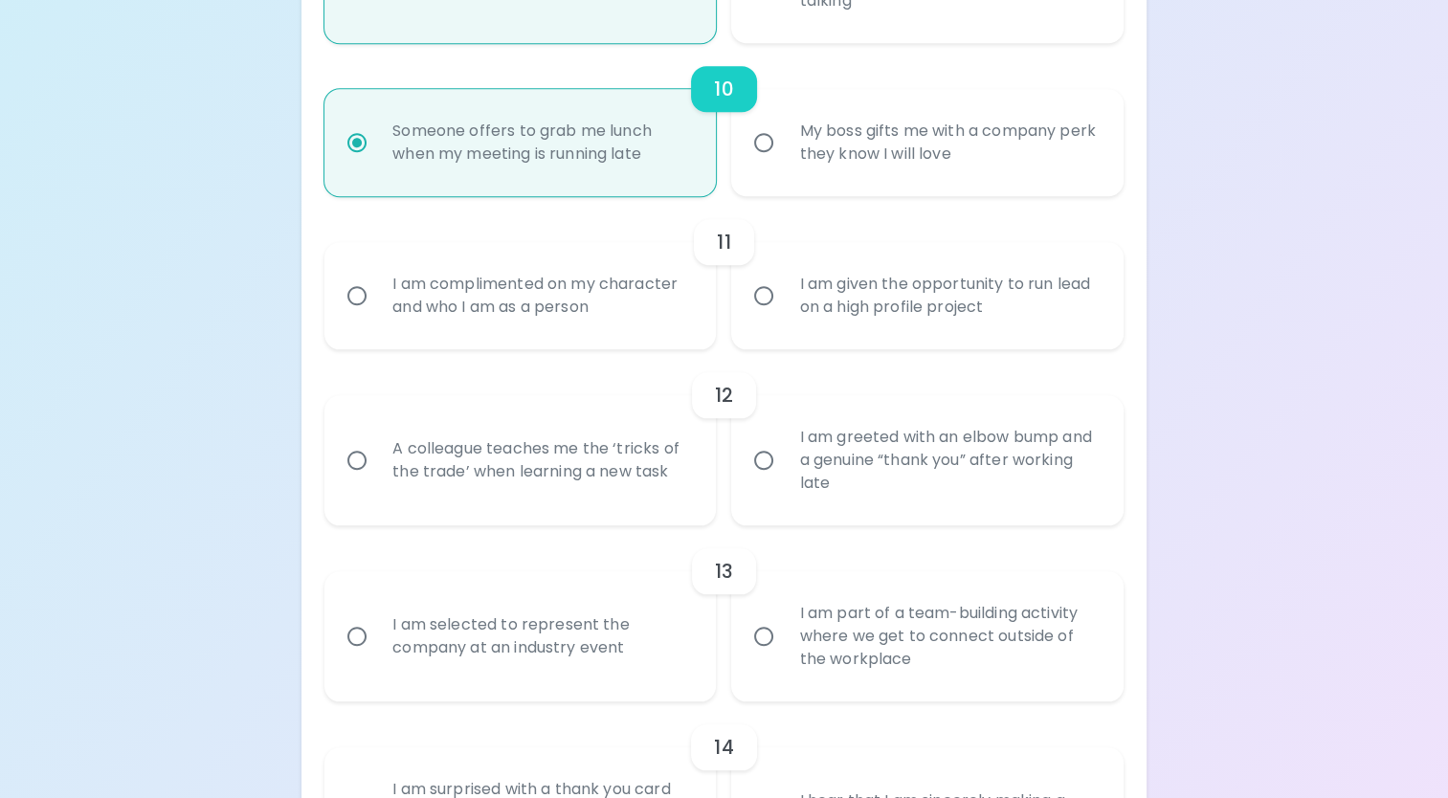
radio input "false"
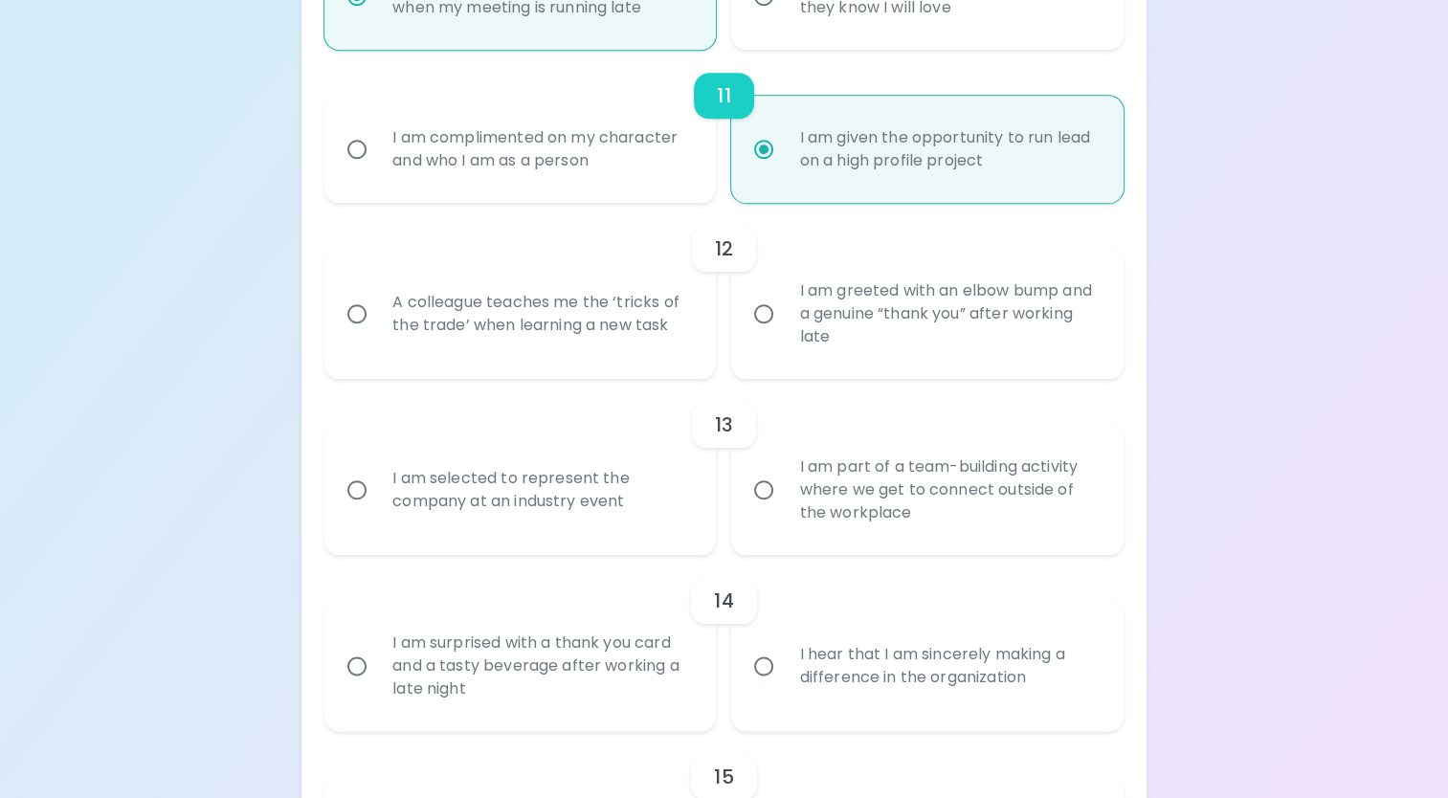
scroll to position [2085, 0]
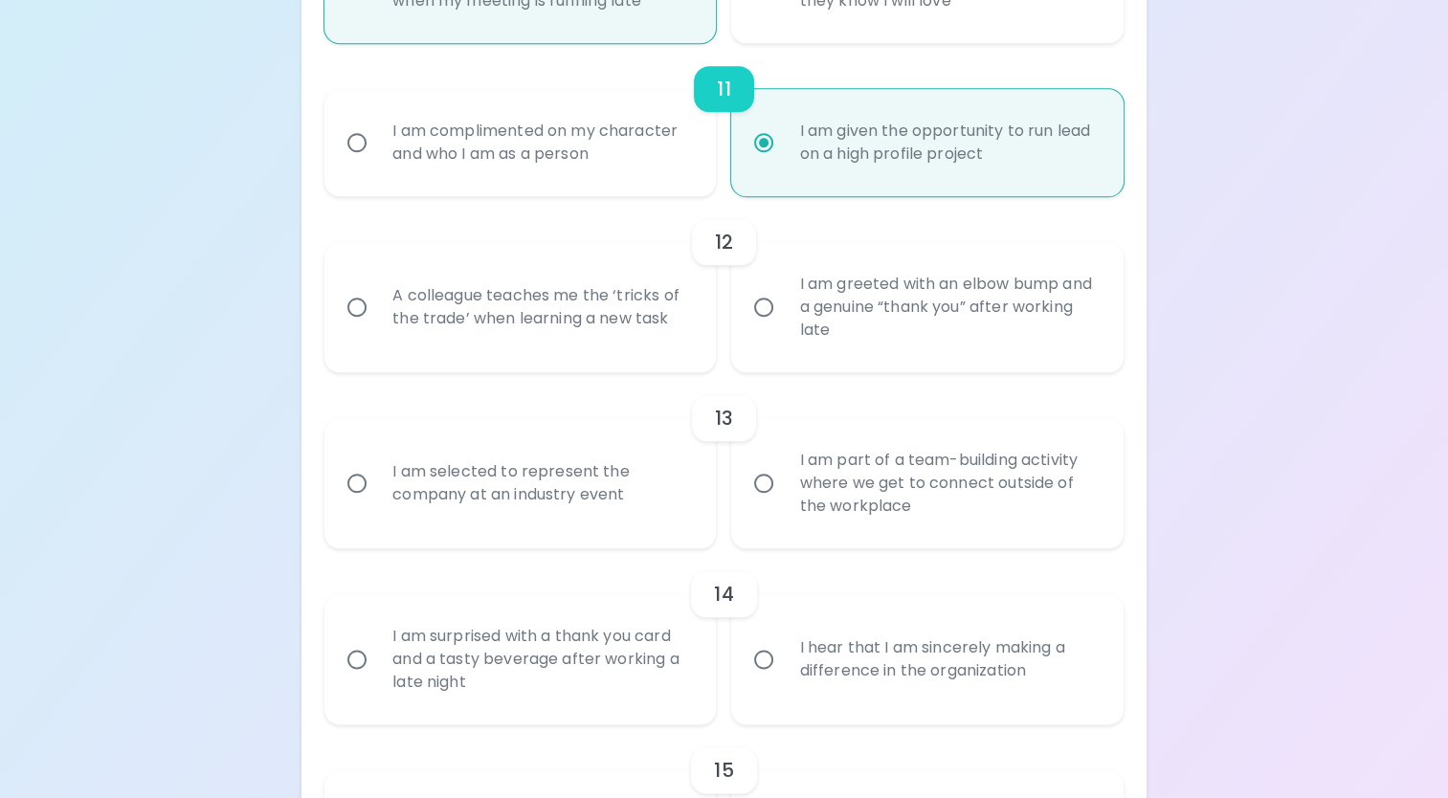
radio input "true"
click at [581, 320] on div "A colleague teaches me the ‘tricks of the trade’ when learning a new task" at bounding box center [541, 307] width 328 height 92
click at [377, 320] on input "A colleague teaches me the ‘tricks of the trade’ when learning a new task" at bounding box center [357, 307] width 40 height 40
radio input "false"
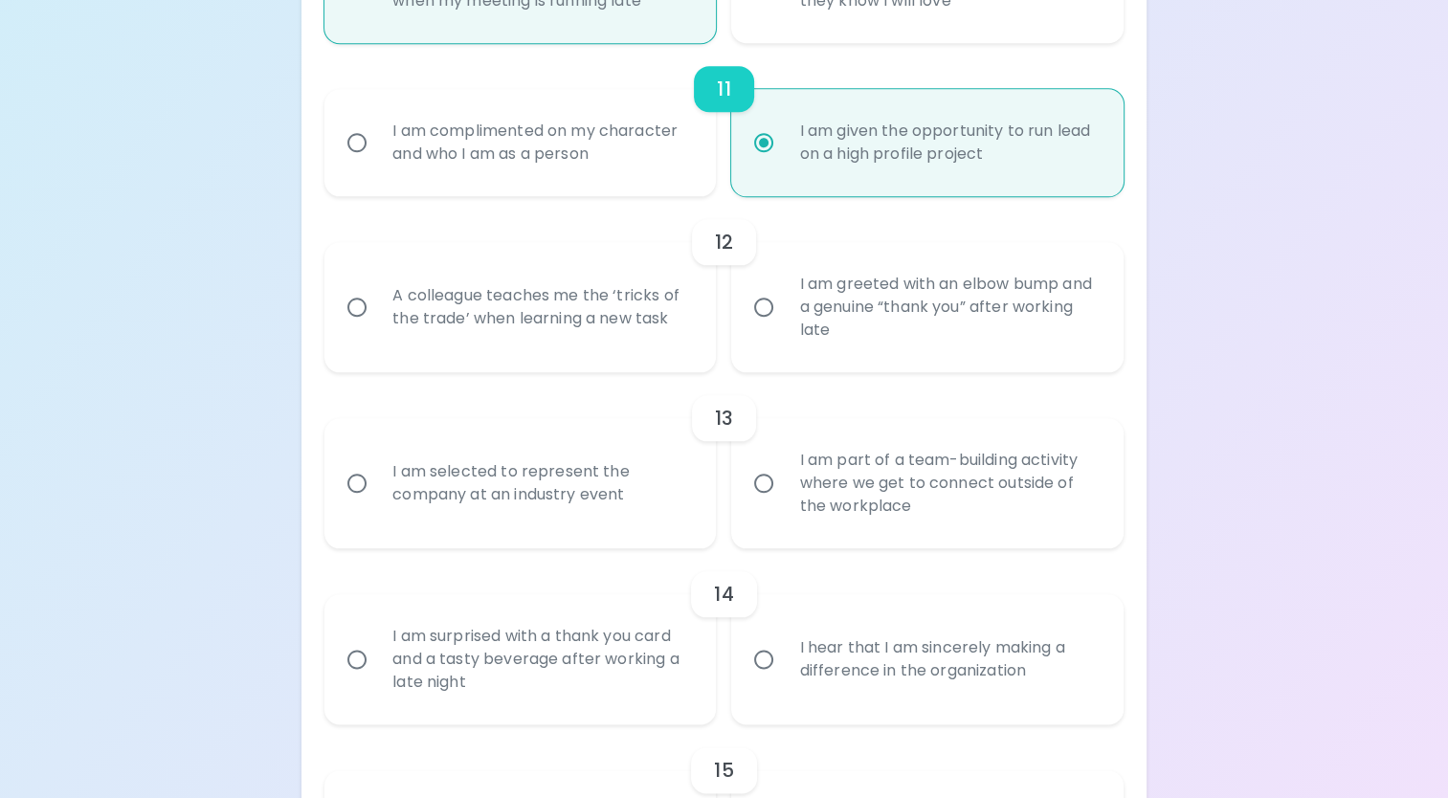
radio input "false"
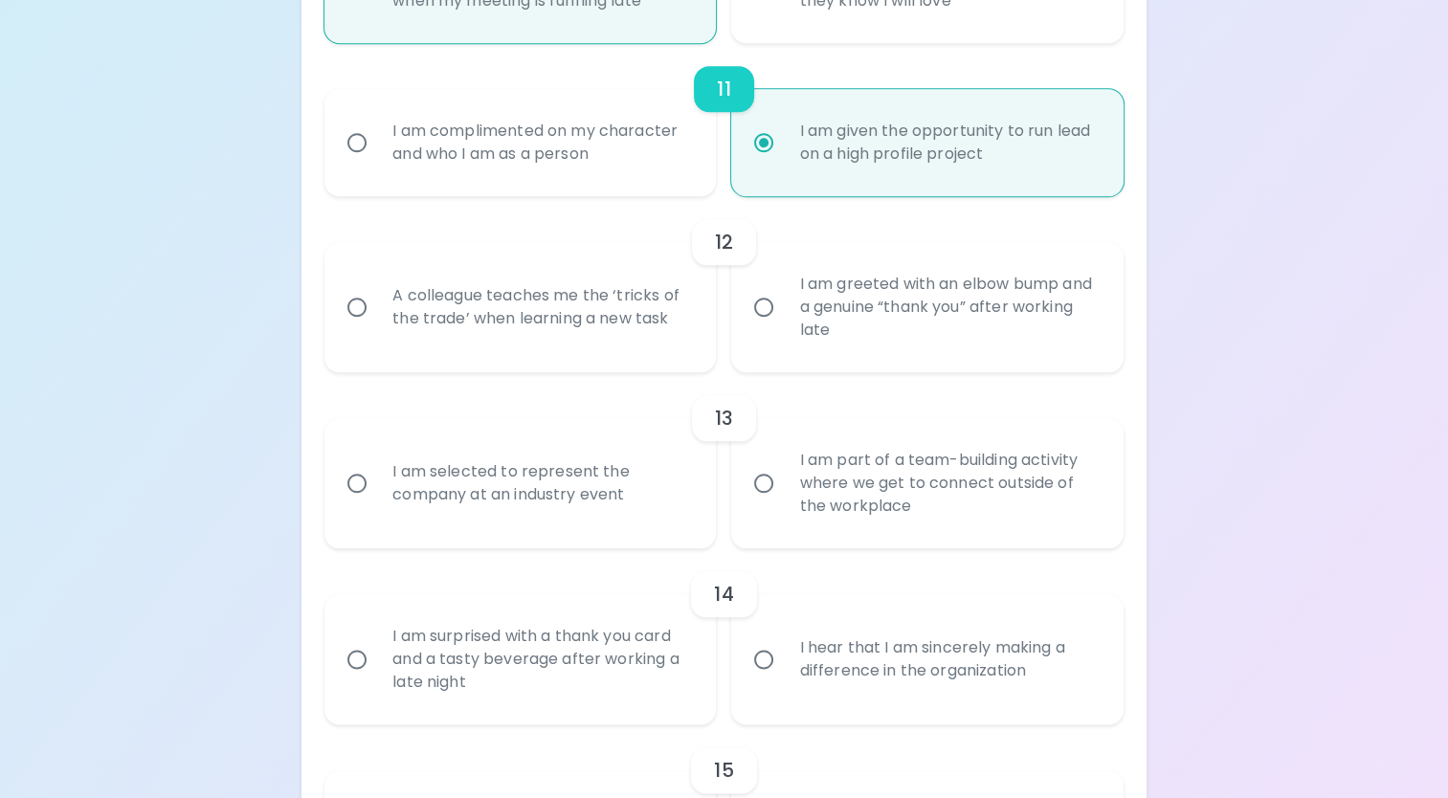
radio input "false"
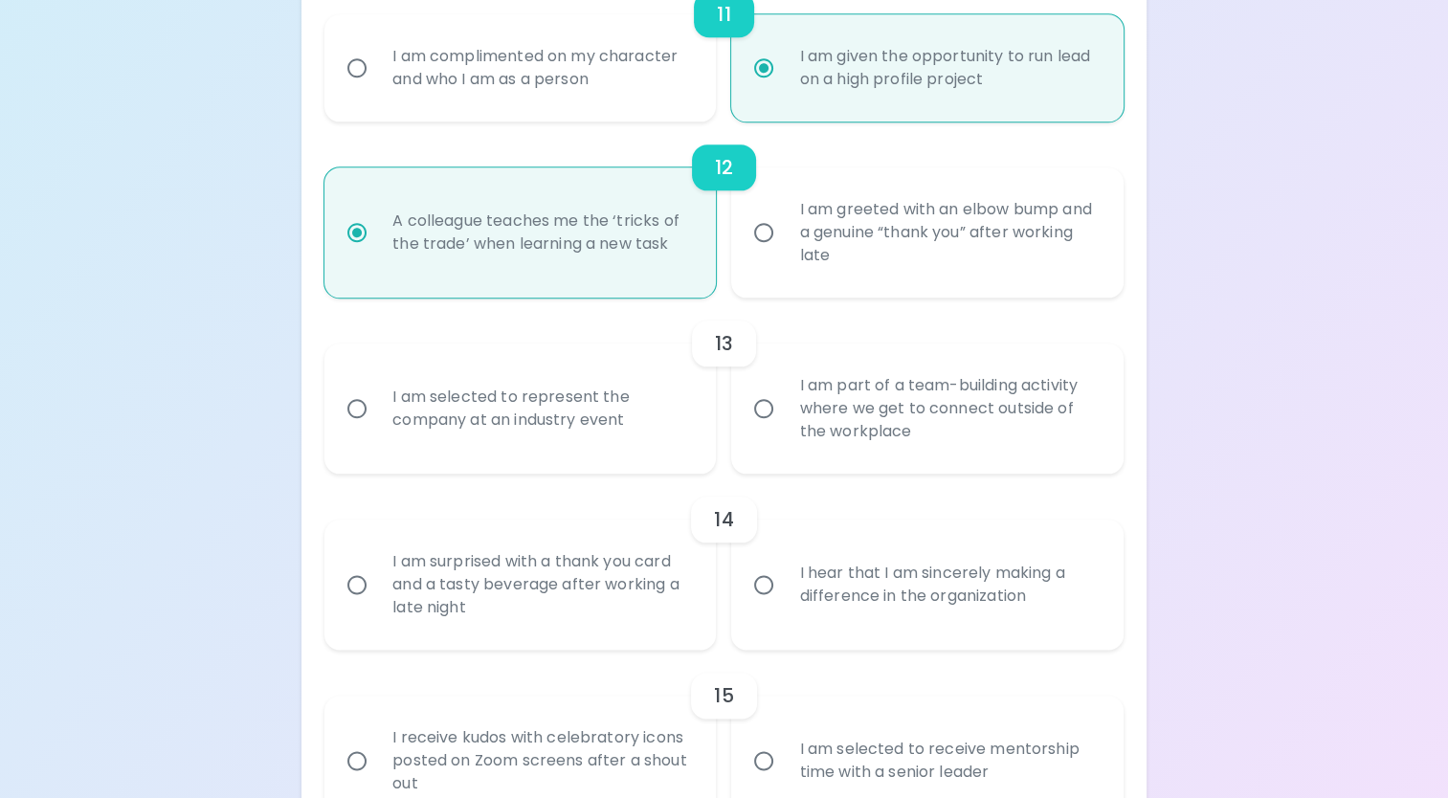
scroll to position [2238, 0]
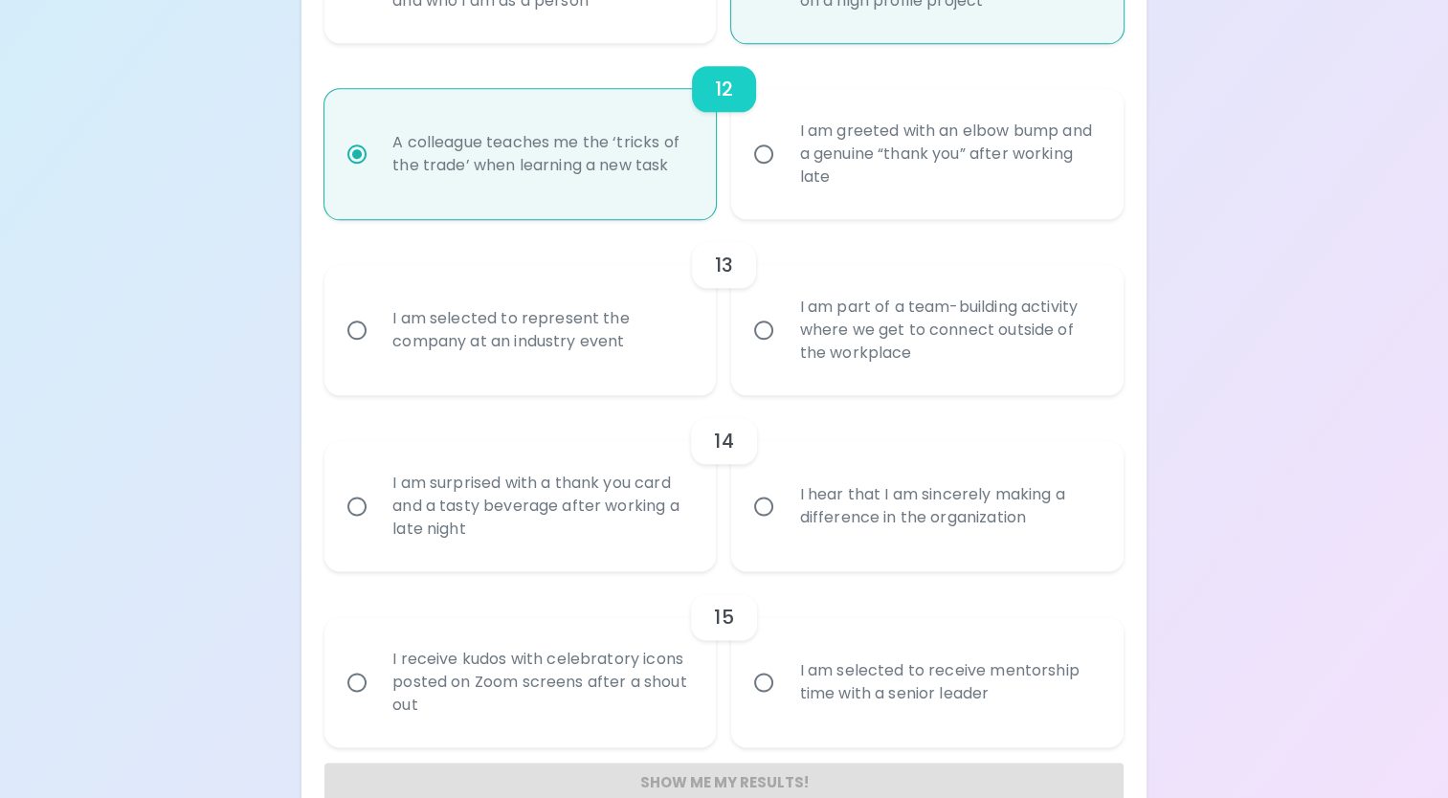
radio input "true"
click at [581, 333] on div "I am selected to represent the company at an industry event" at bounding box center [541, 330] width 328 height 92
click at [377, 333] on input "I am selected to represent the company at an industry event" at bounding box center [357, 330] width 40 height 40
radio input "false"
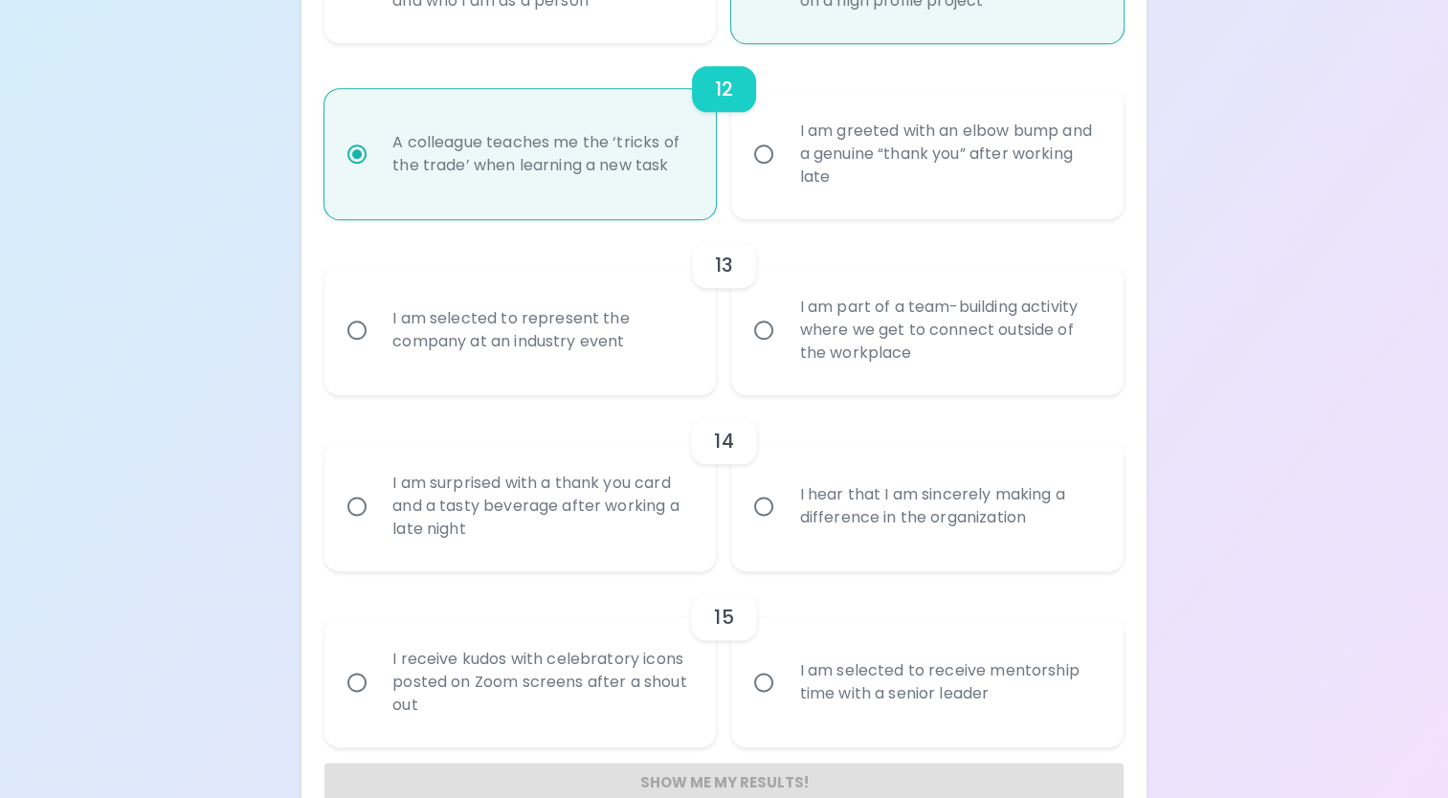
radio input "false"
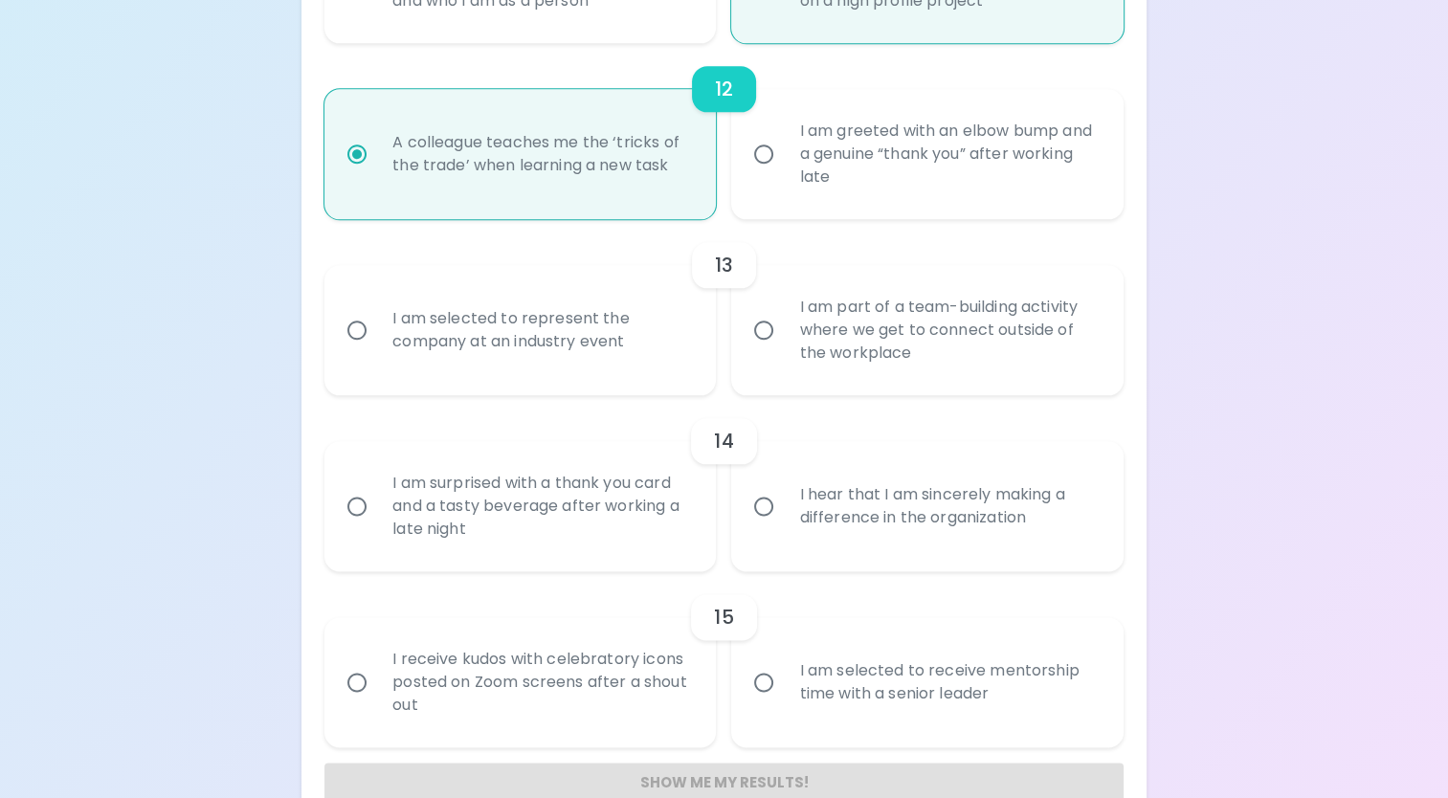
radio input "false"
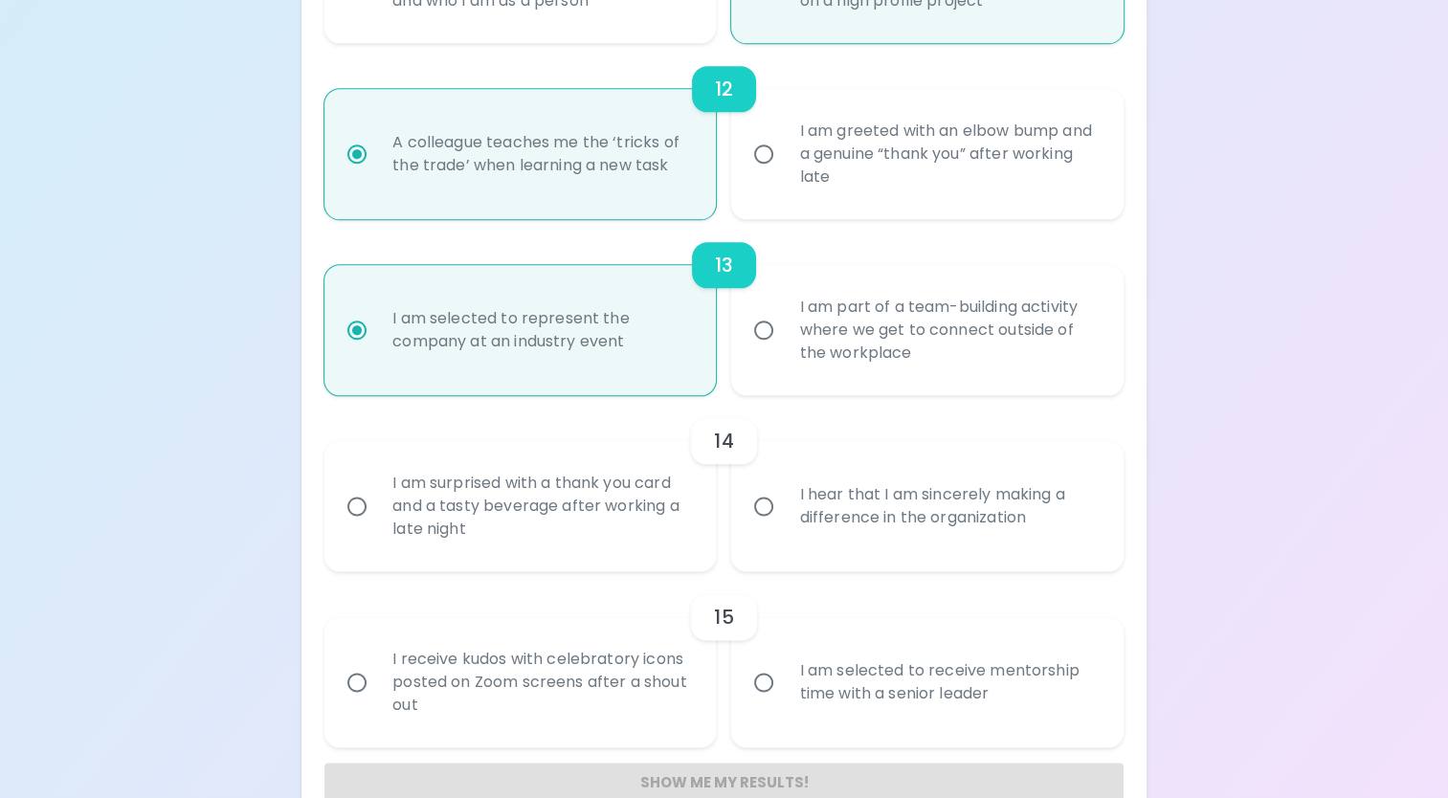
scroll to position [2280, 0]
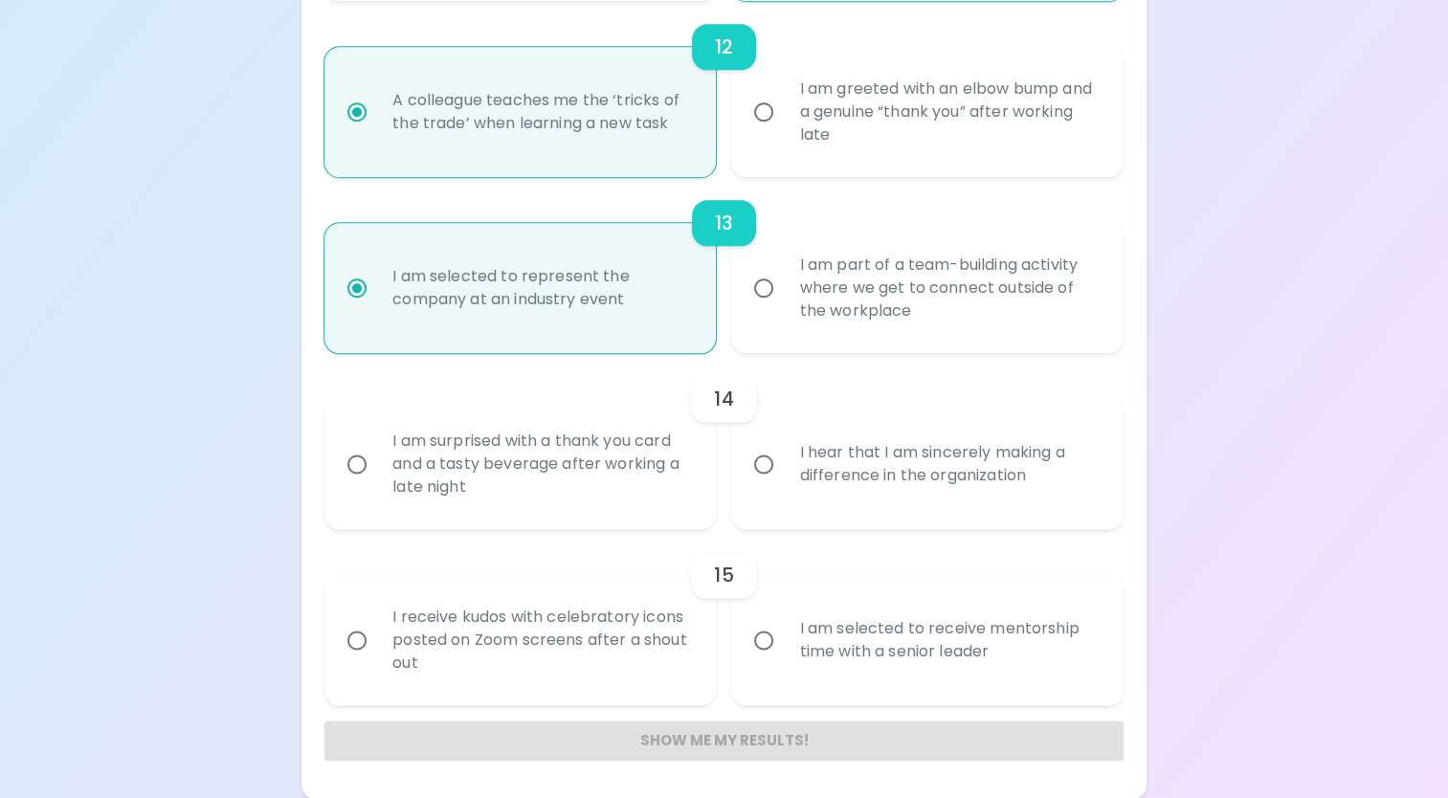
radio input "true"
click at [776, 465] on input "I hear that I am sincerely making a difference in the organization" at bounding box center [764, 464] width 40 height 40
radio input "false"
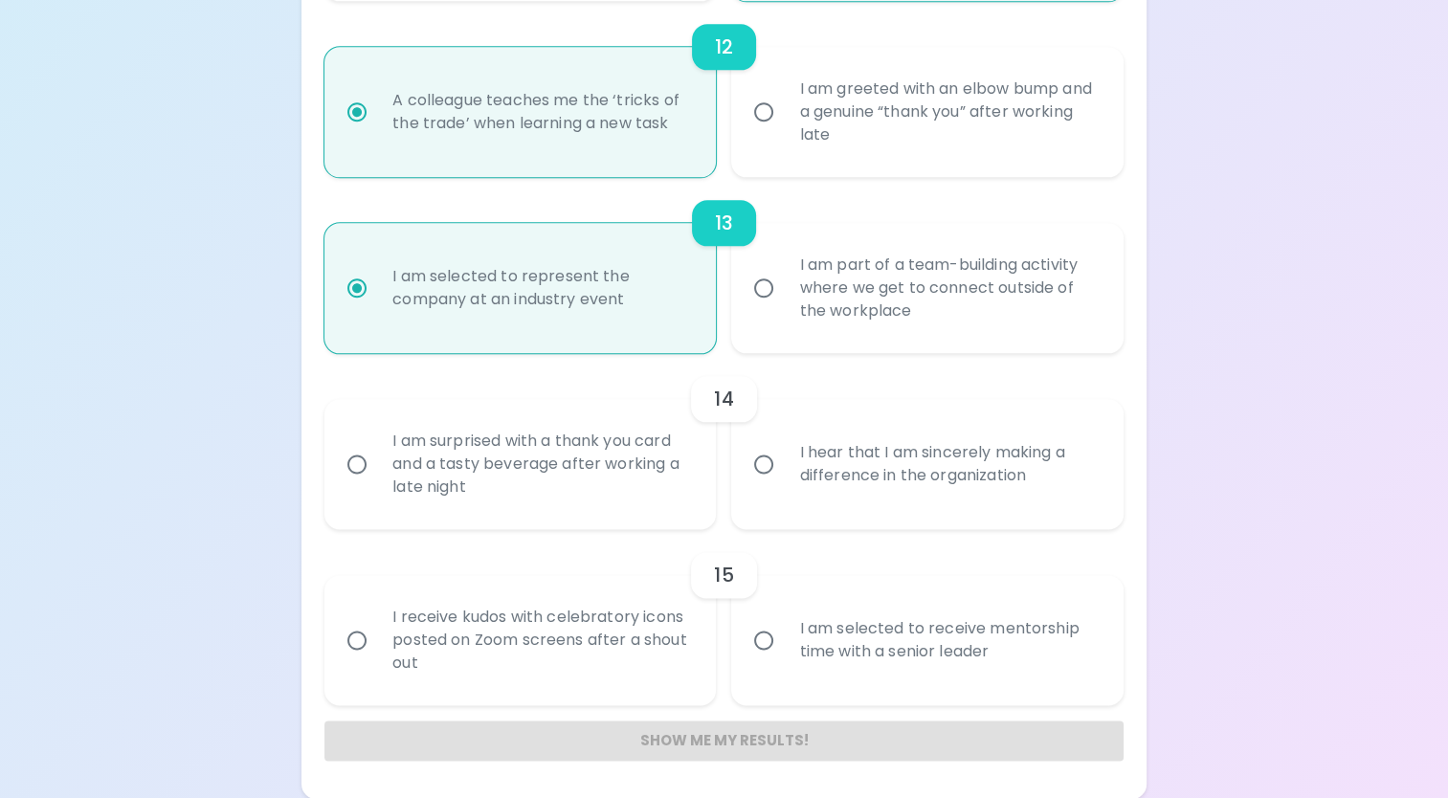
radio input "false"
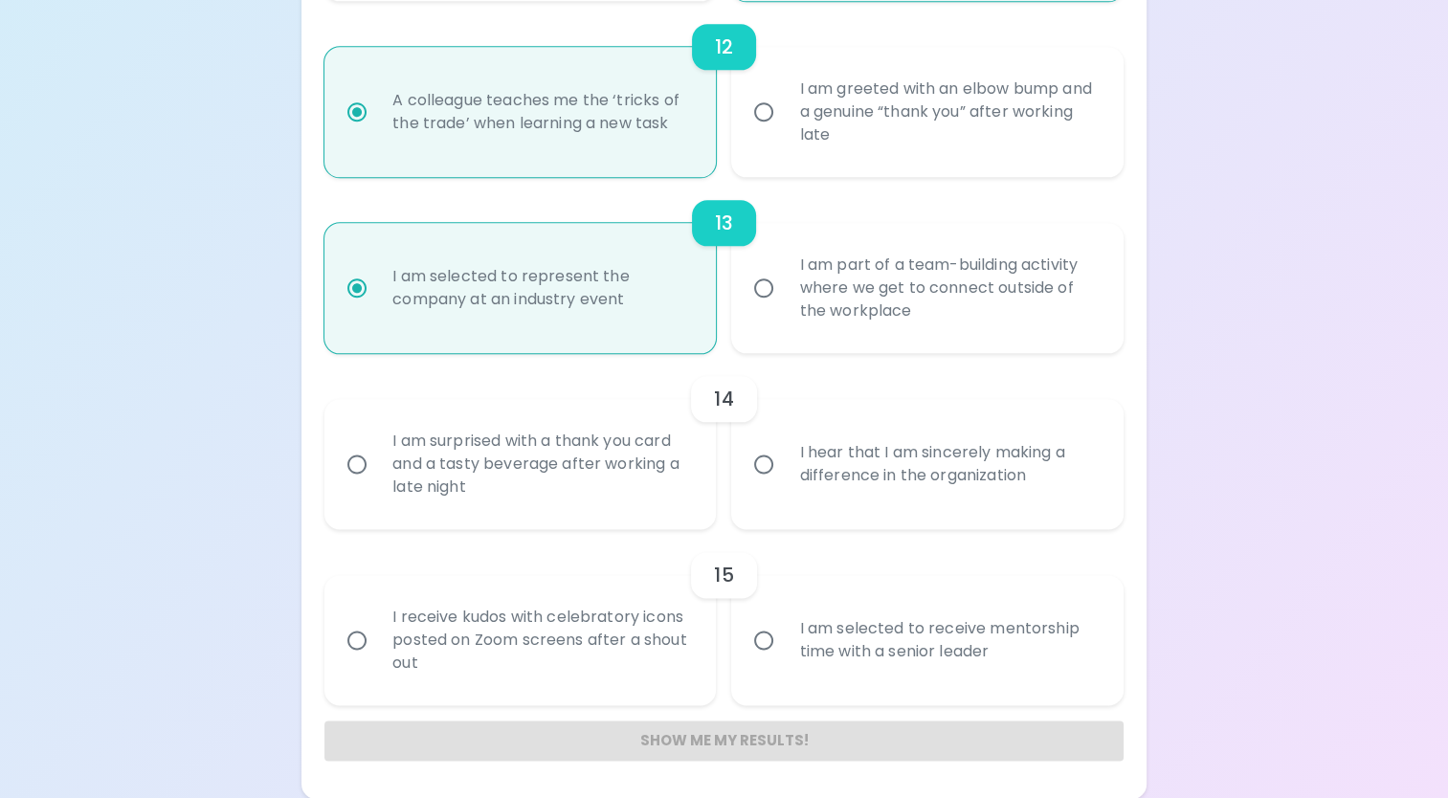
radio input "false"
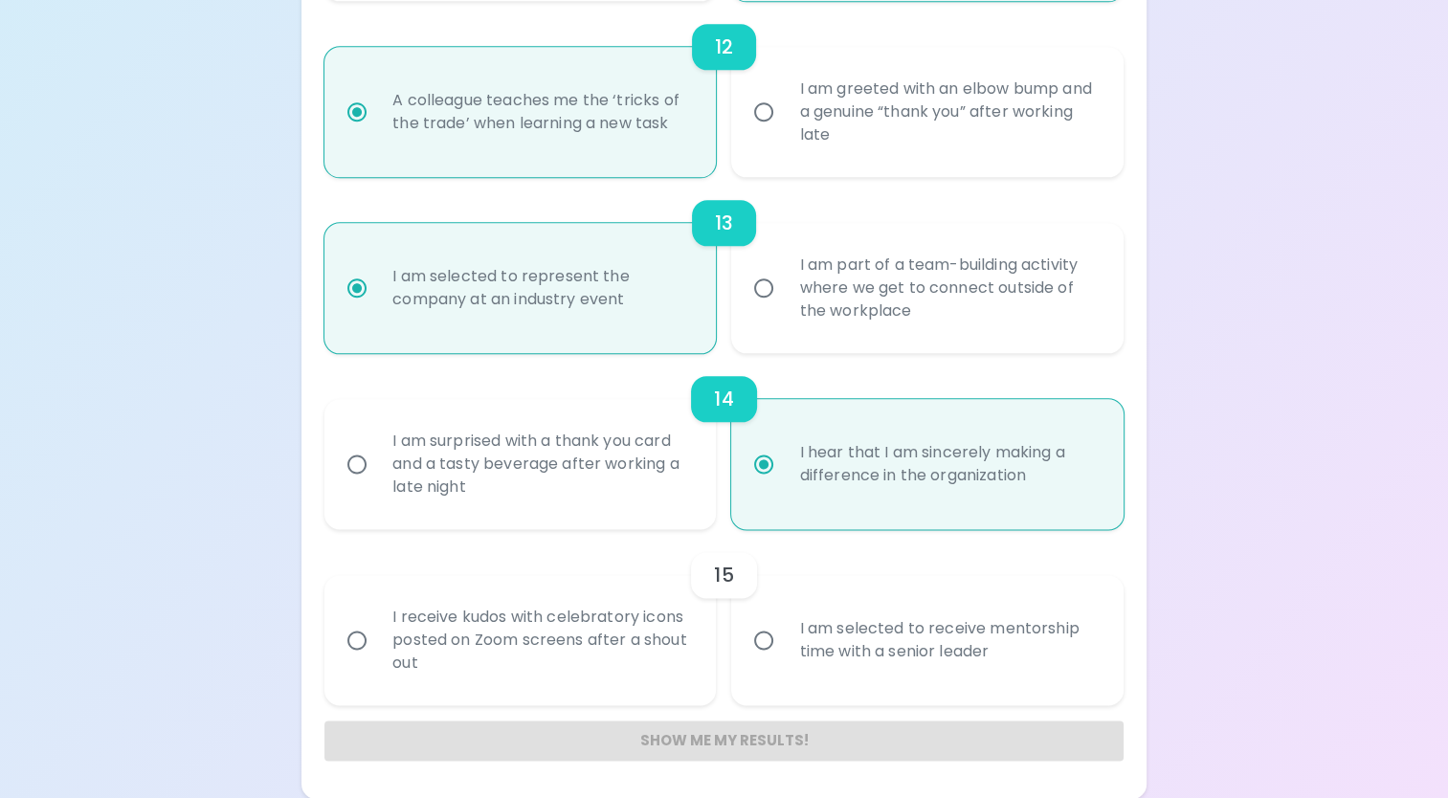
radio input "true"
click at [926, 648] on div "I am selected to receive mentorship time with a senior leader" at bounding box center [948, 640] width 328 height 92
click at [784, 648] on input "I am selected to receive mentorship time with a senior leader" at bounding box center [764, 640] width 40 height 40
radio input "false"
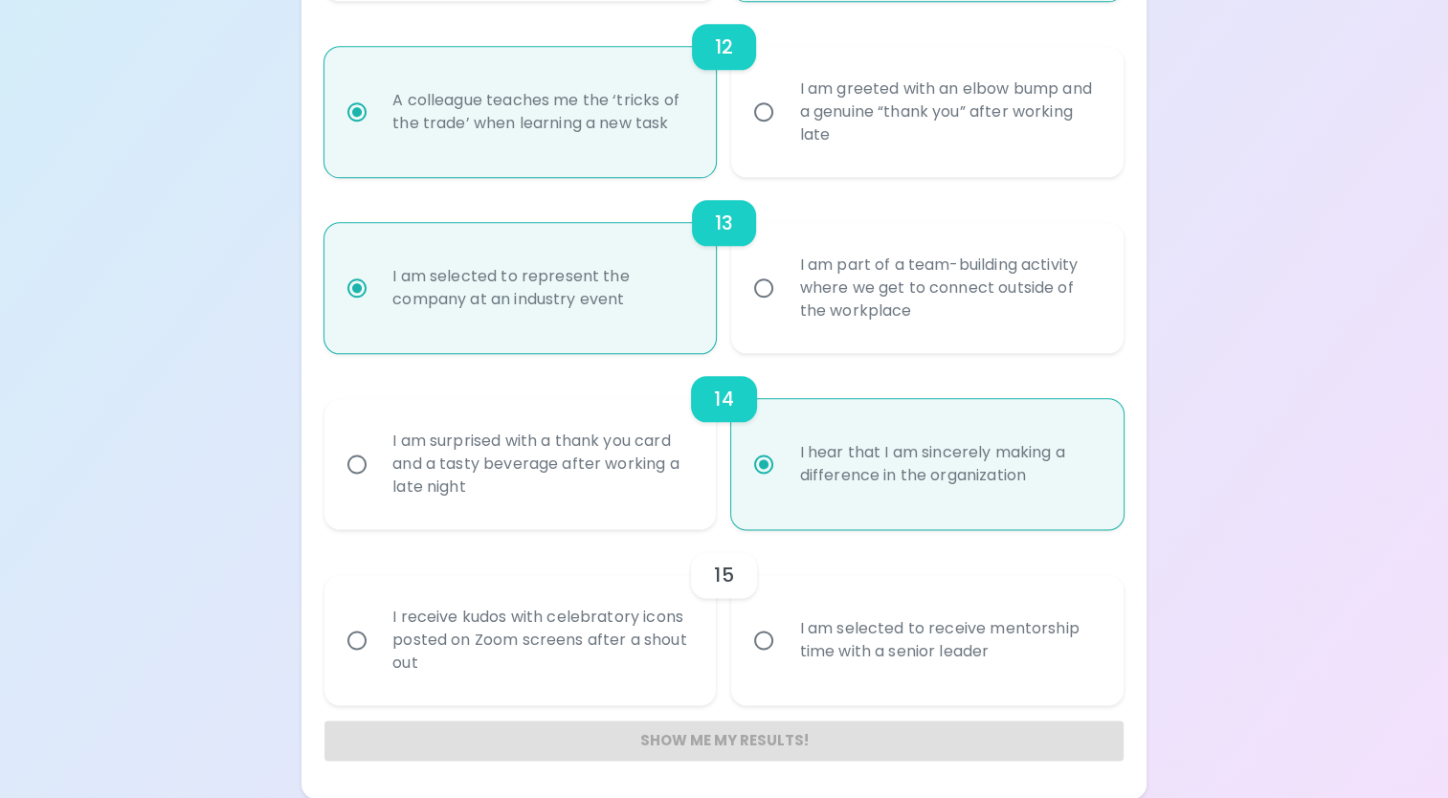
radio input "false"
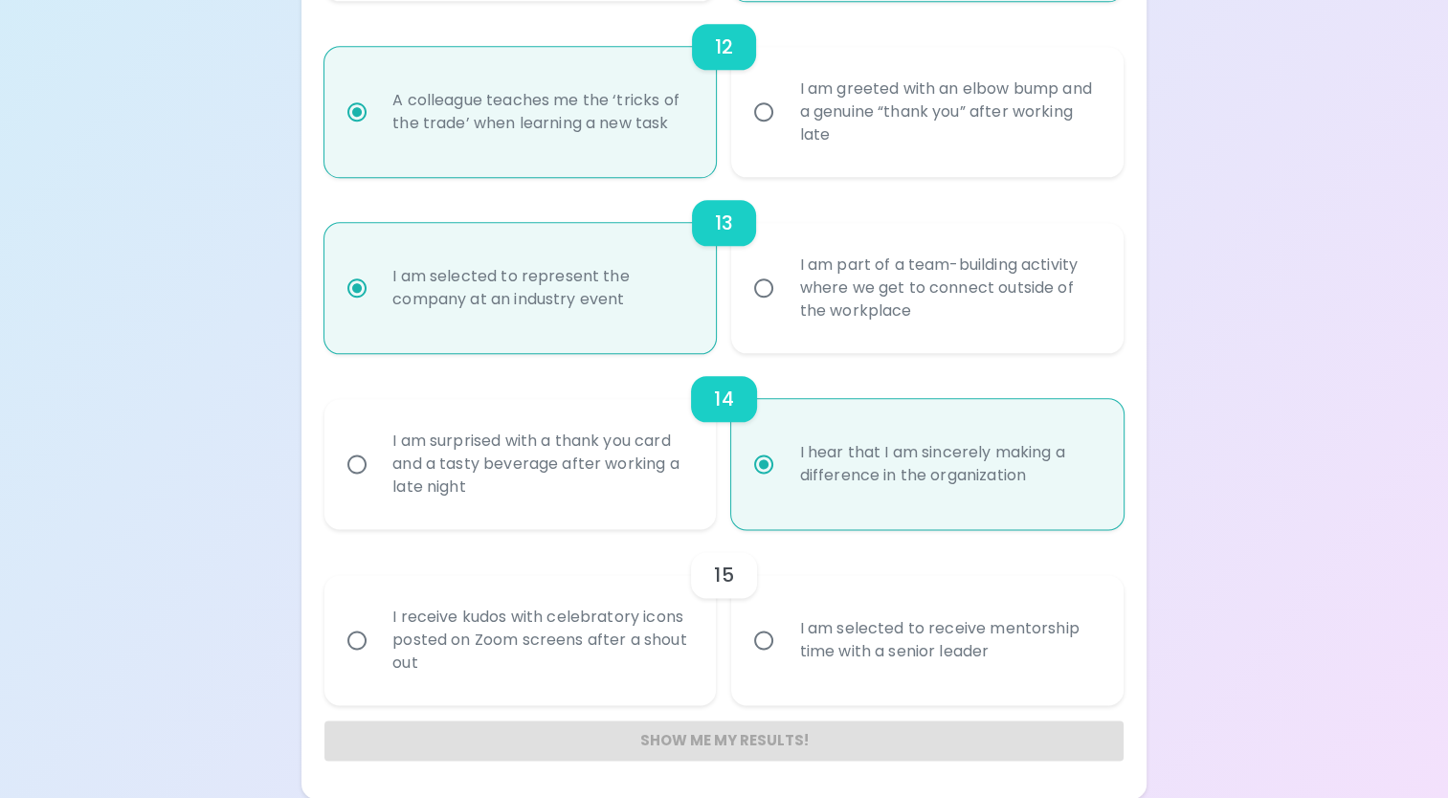
radio input "false"
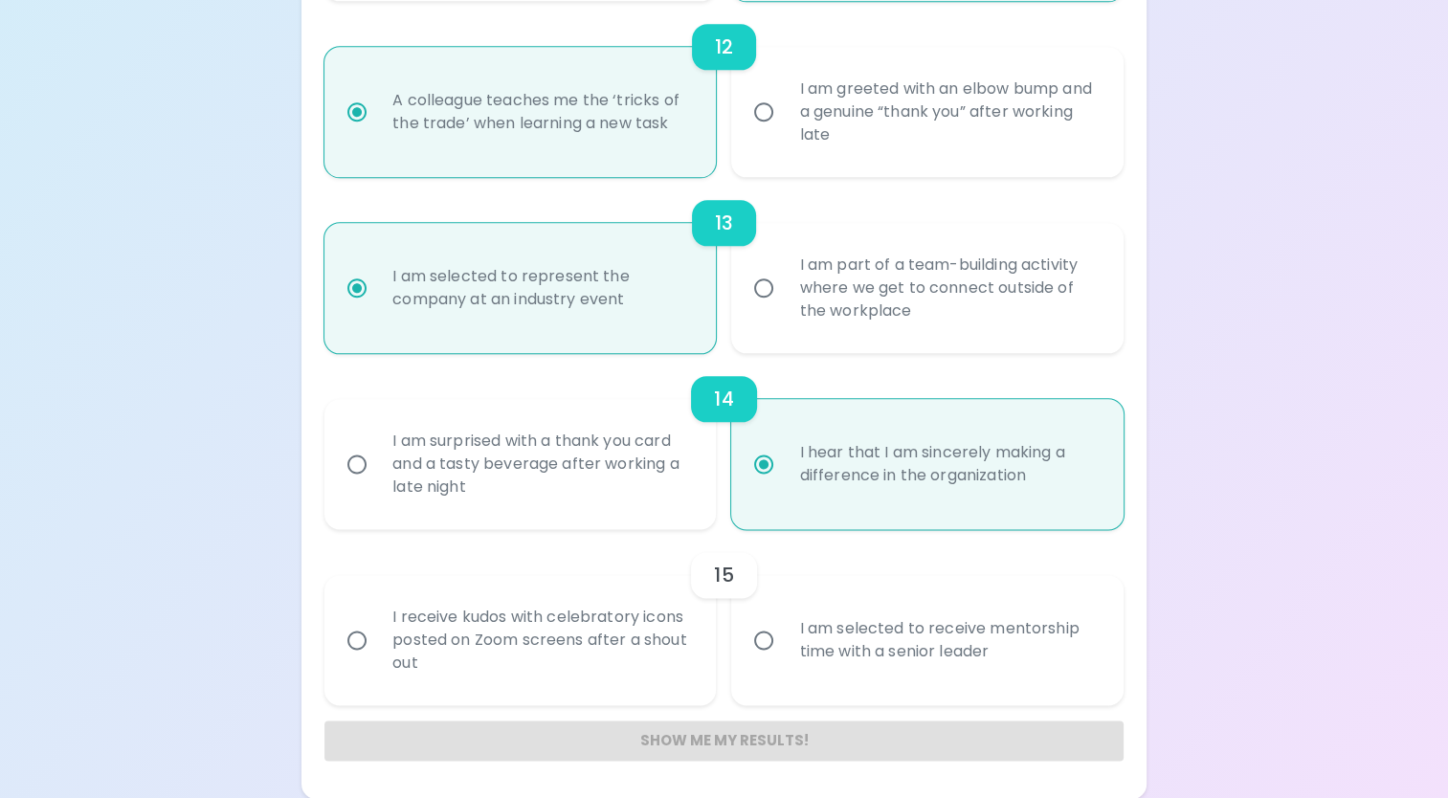
radio input "false"
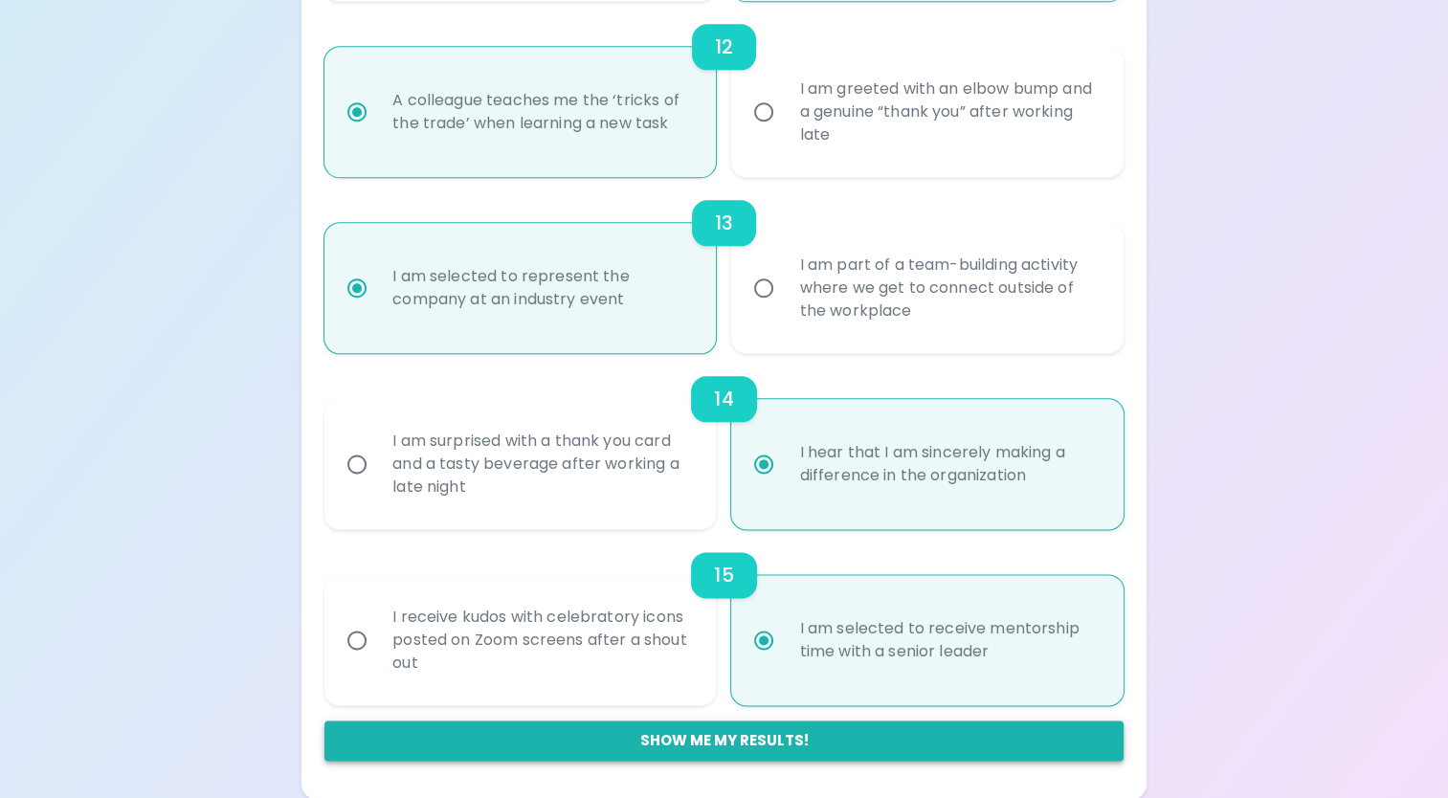
radio input "true"
click at [785, 737] on button "Show me my results!" at bounding box center [723, 741] width 799 height 40
radio input "false"
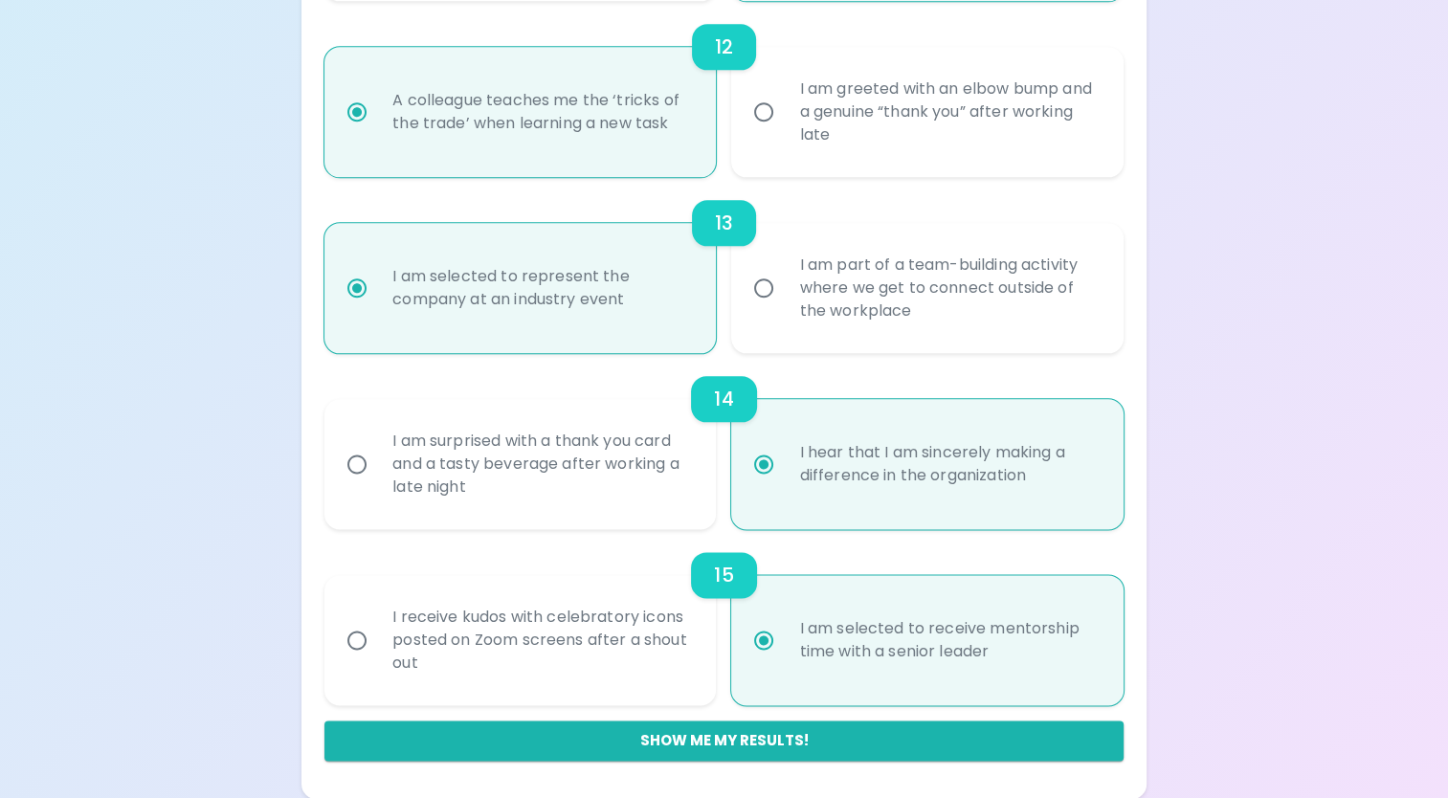
radio input "false"
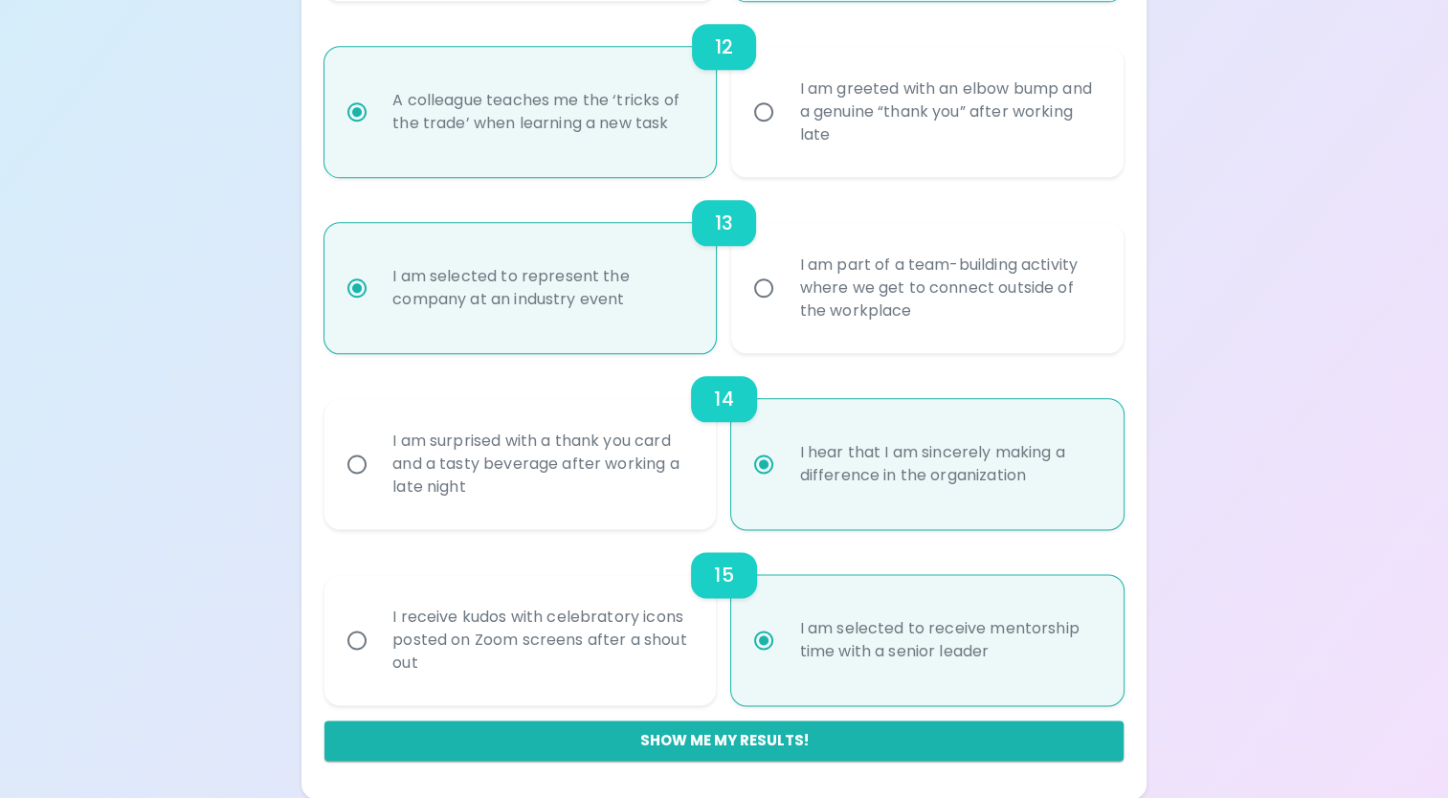
radio input "false"
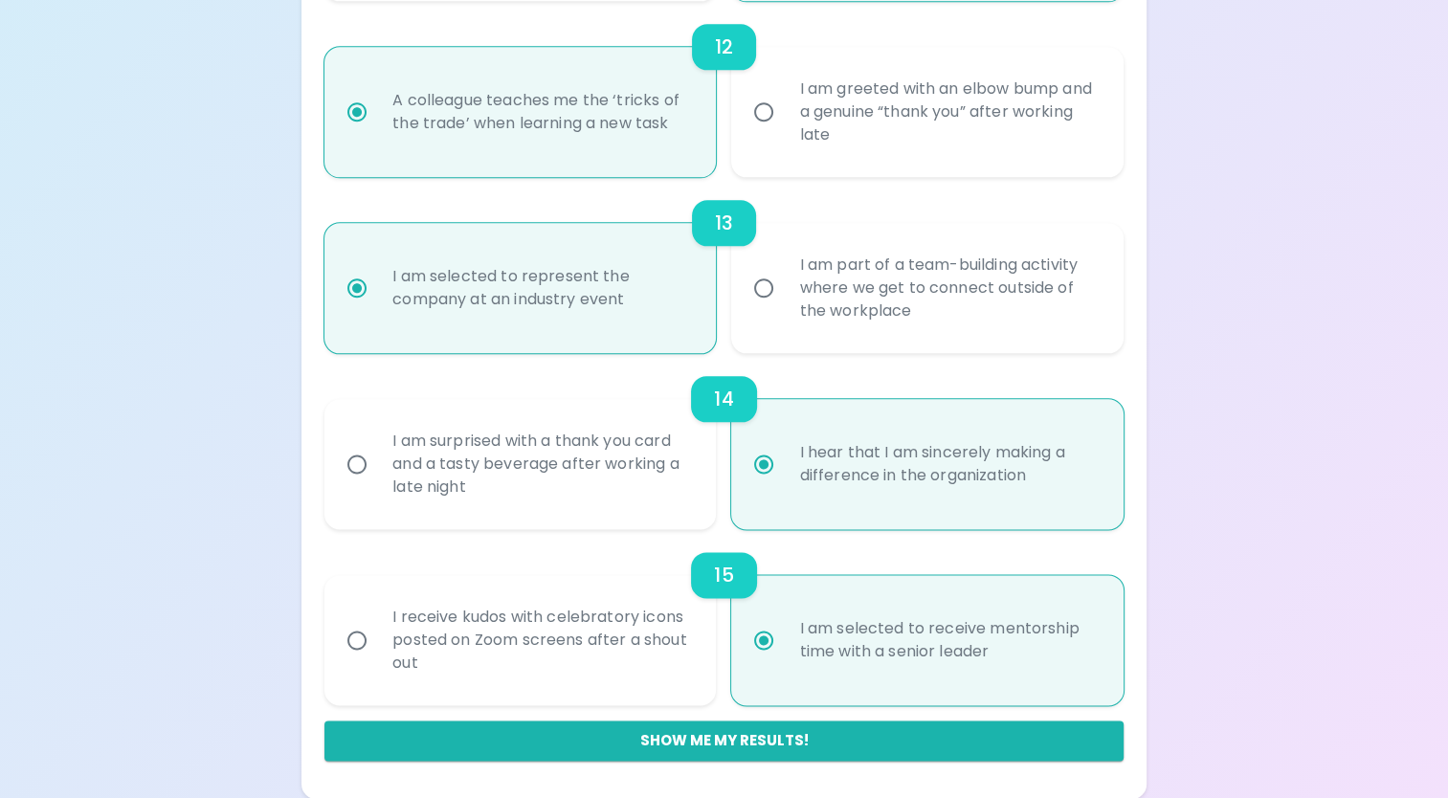
radio input "false"
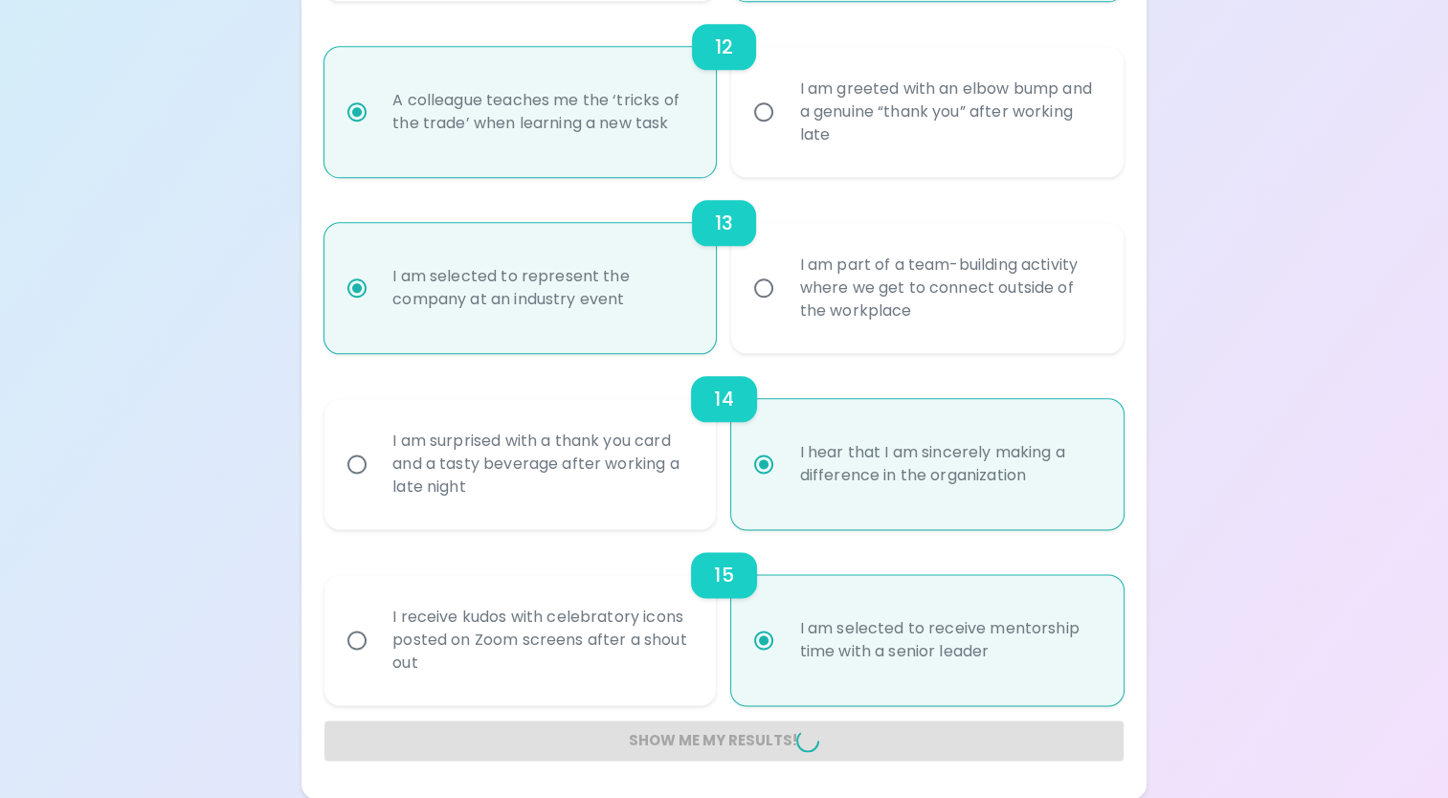
radio input "false"
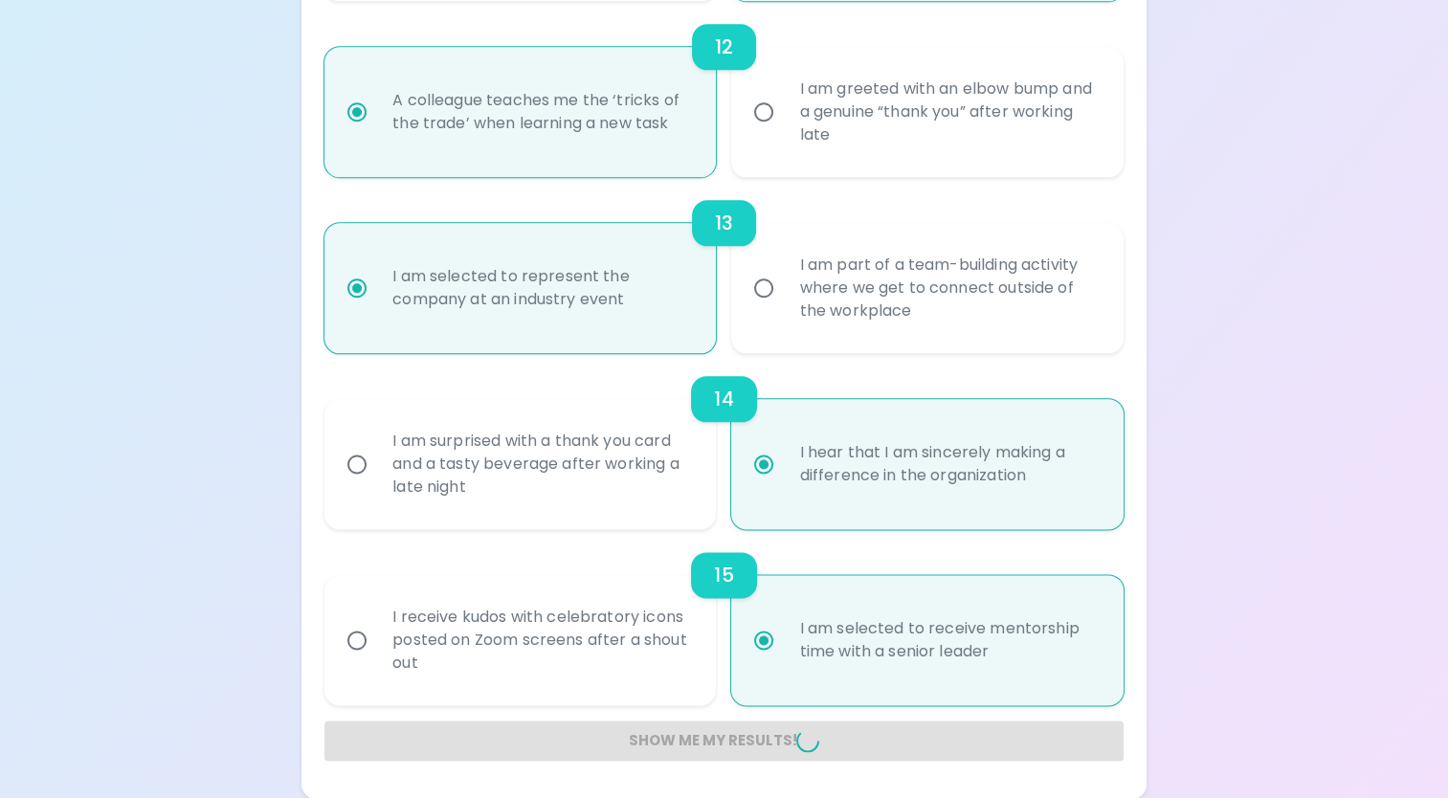
radio input "false"
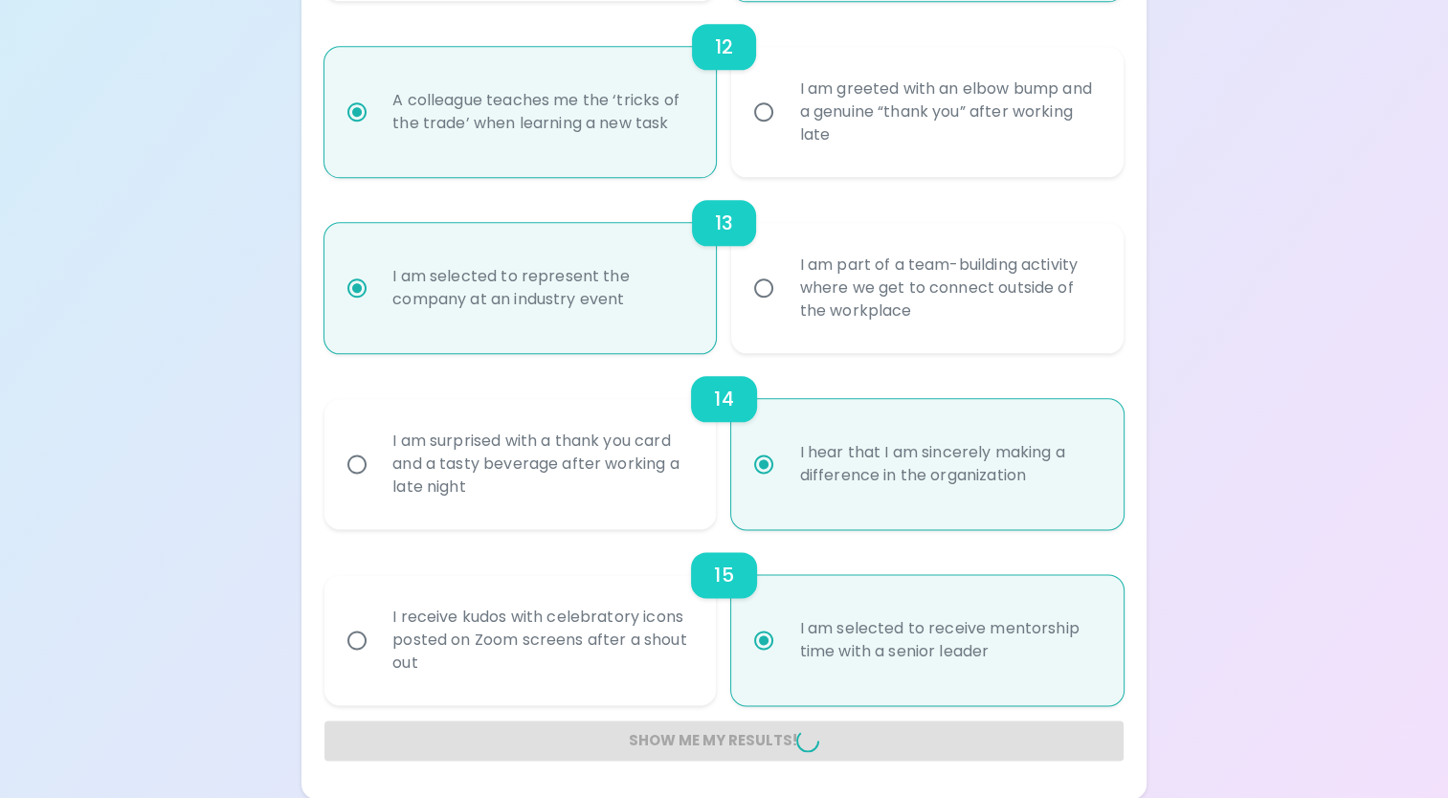
radio input "false"
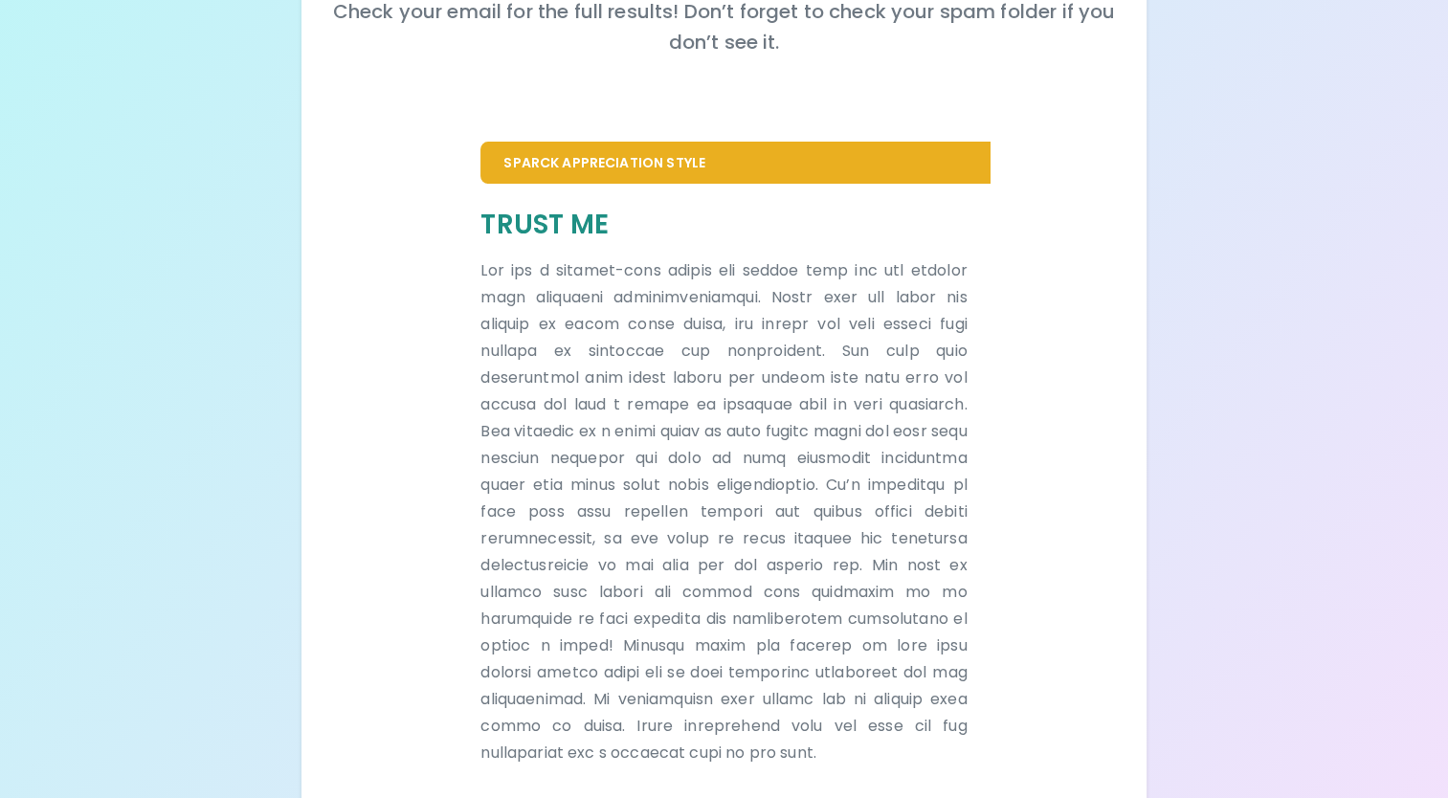
scroll to position [353, 0]
